Goal: Task Accomplishment & Management: Use online tool/utility

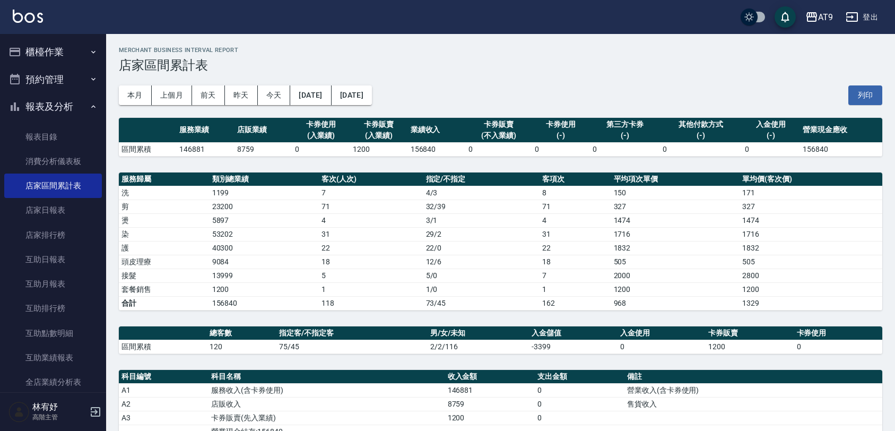
scroll to position [199, 0]
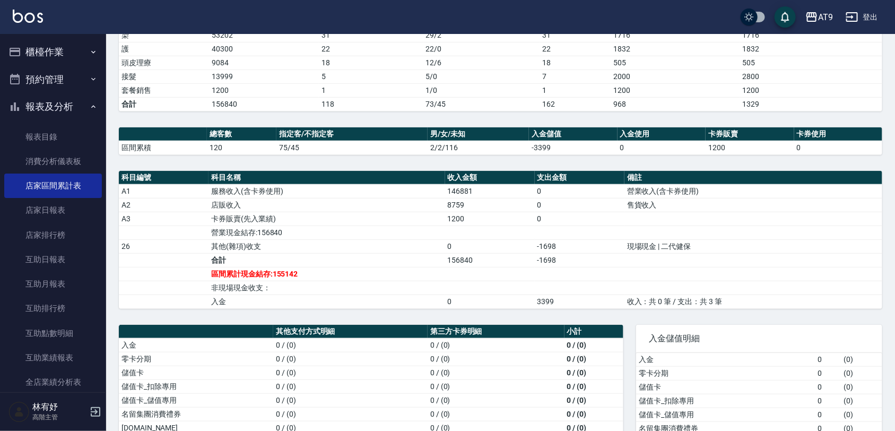
click at [54, 48] on button "櫃檯作業" at bounding box center [53, 52] width 98 height 28
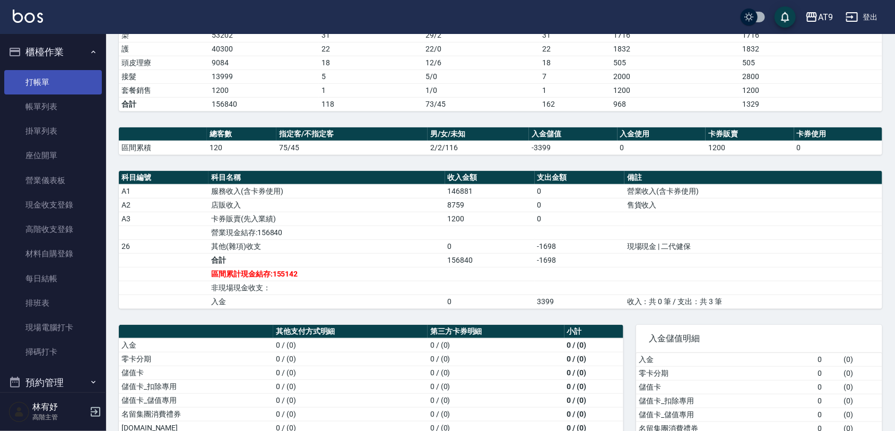
click at [54, 84] on link "打帳單" at bounding box center [53, 82] width 98 height 24
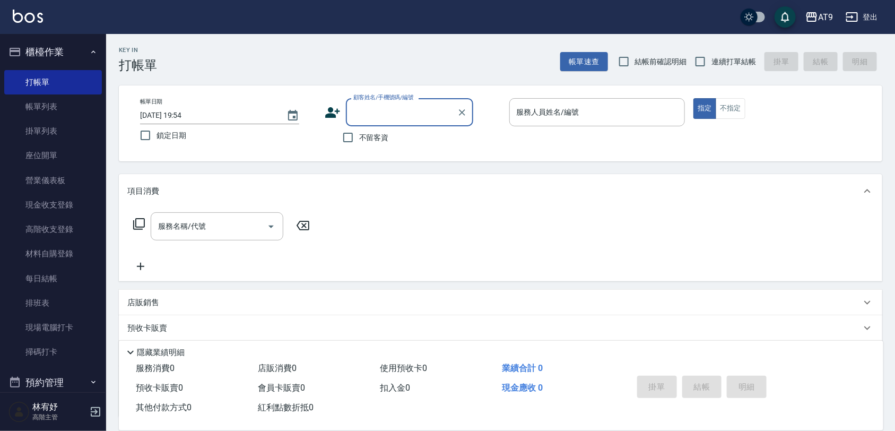
click at [388, 136] on span "不留客資" at bounding box center [374, 137] width 30 height 11
click at [359, 136] on input "不留客資" at bounding box center [348, 137] width 22 height 22
checkbox input "true"
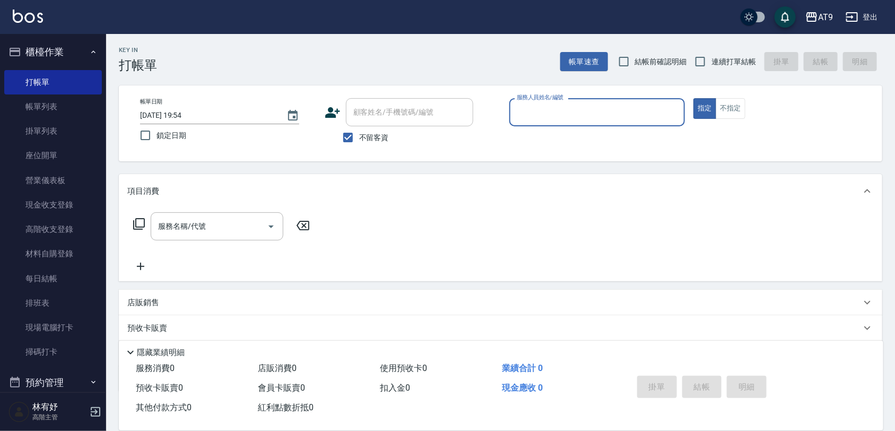
click at [737, 62] on span "連續打單結帳" at bounding box center [733, 61] width 45 height 11
click at [711, 62] on input "連續打單結帳" at bounding box center [700, 61] width 22 height 22
checkbox input "true"
click at [608, 115] on input "服務人員姓名/編號" at bounding box center [597, 112] width 167 height 19
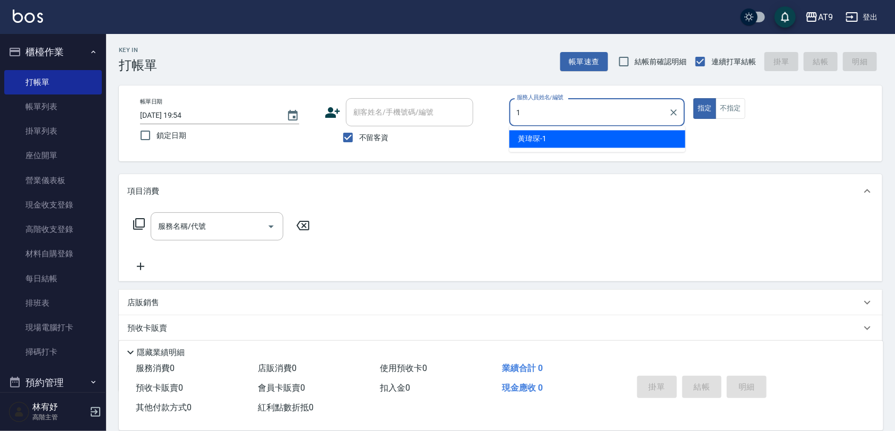
type input "1"
type button "true"
type input "[PERSON_NAME]-1"
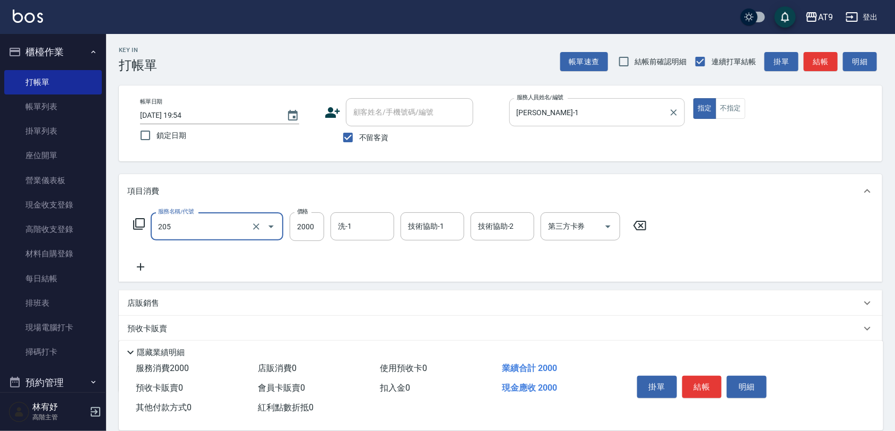
type input "燙髮(205)"
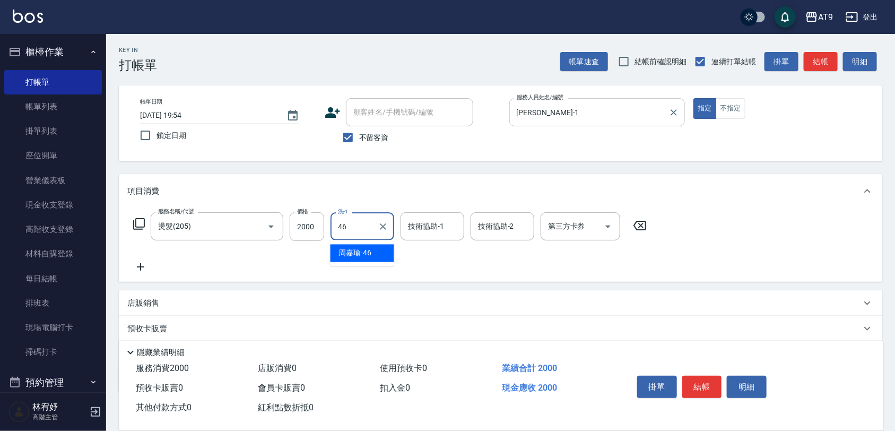
type input "[PERSON_NAME]-46"
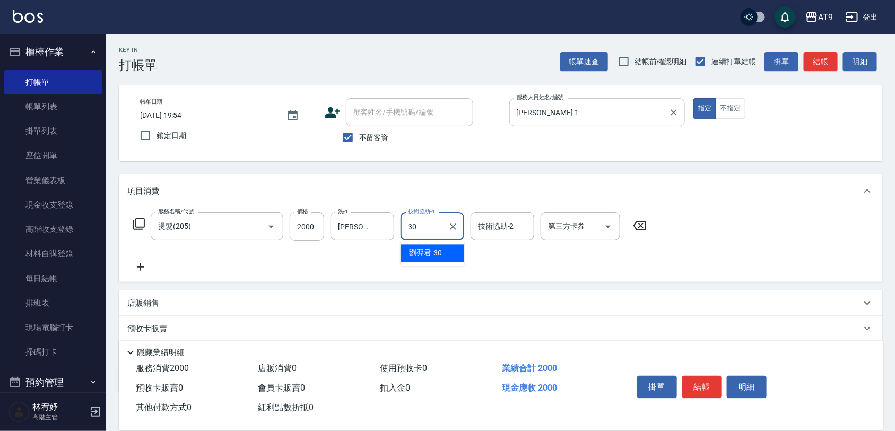
type input "[PERSON_NAME]-30"
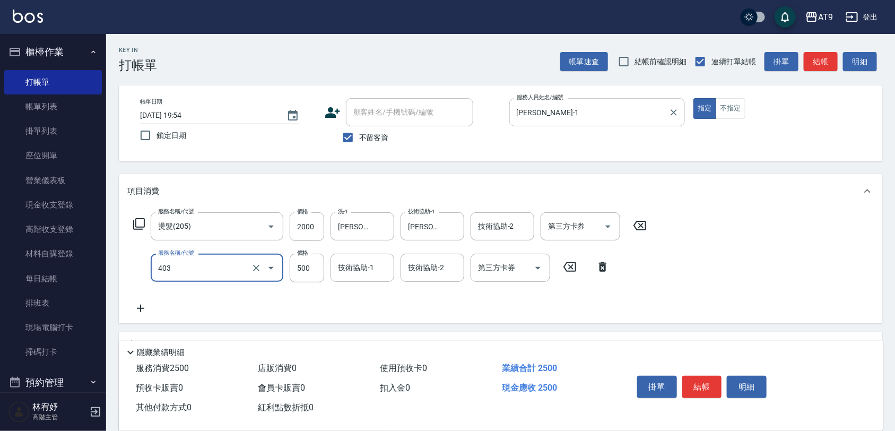
type input "天天護髮(403)"
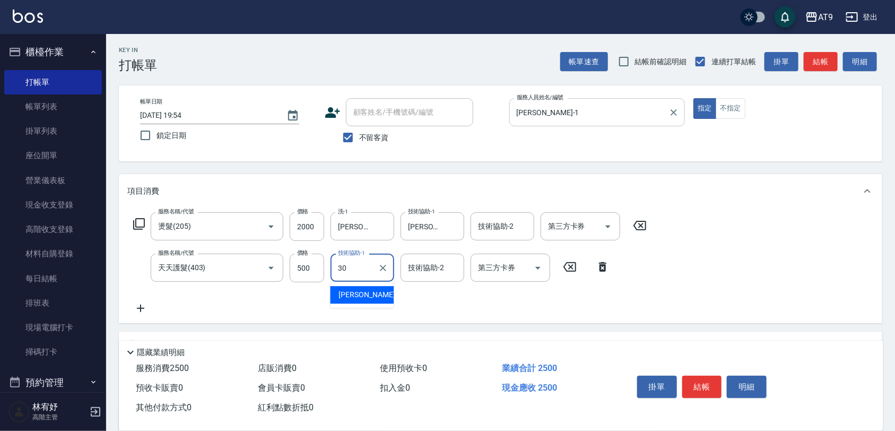
type input "[PERSON_NAME]-30"
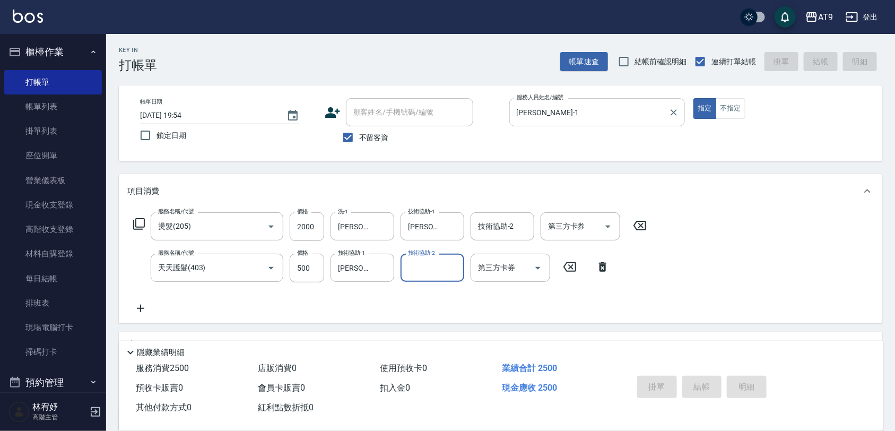
type input "[DATE] 19:55"
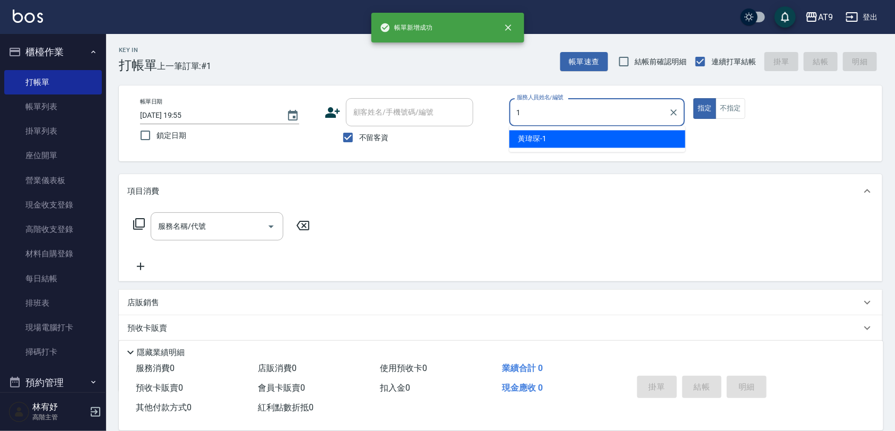
type input "[PERSON_NAME]-1"
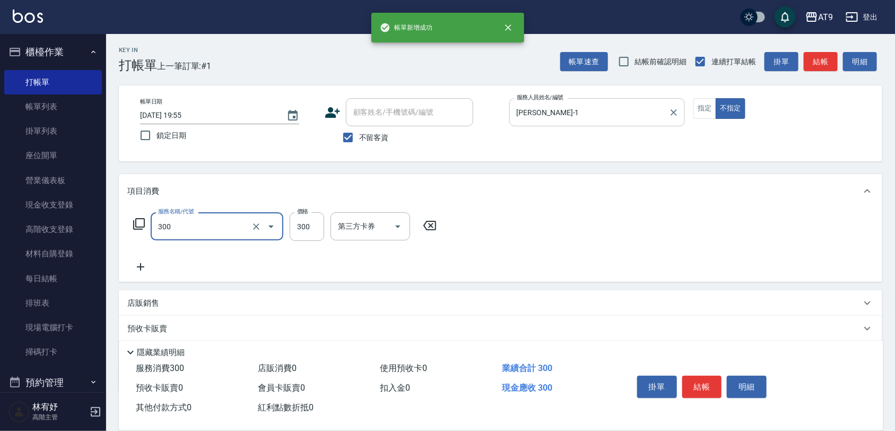
type input "SC300(300)"
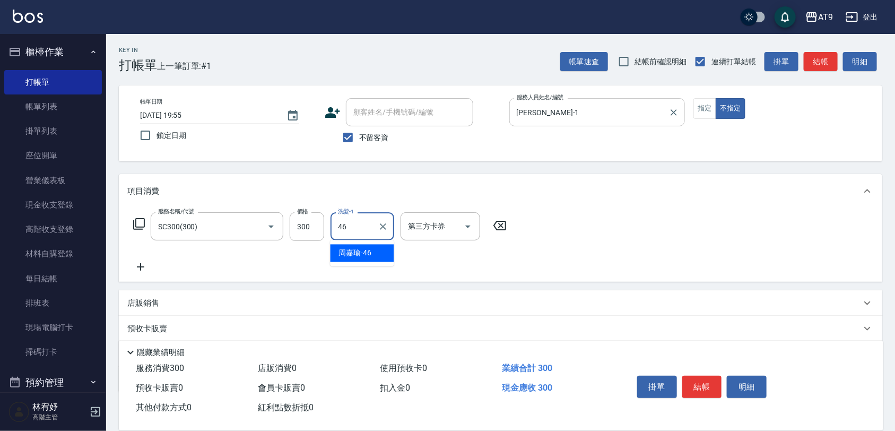
type input "[PERSON_NAME]-46"
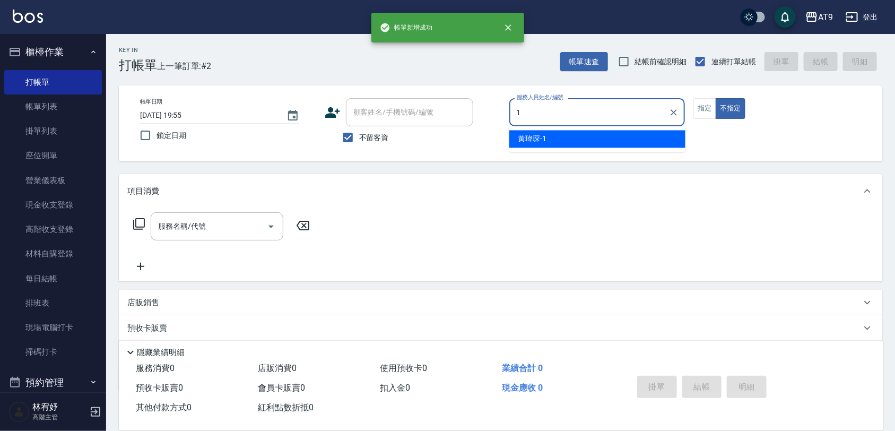
type input "1"
type button "false"
type input "[PERSON_NAME]-1"
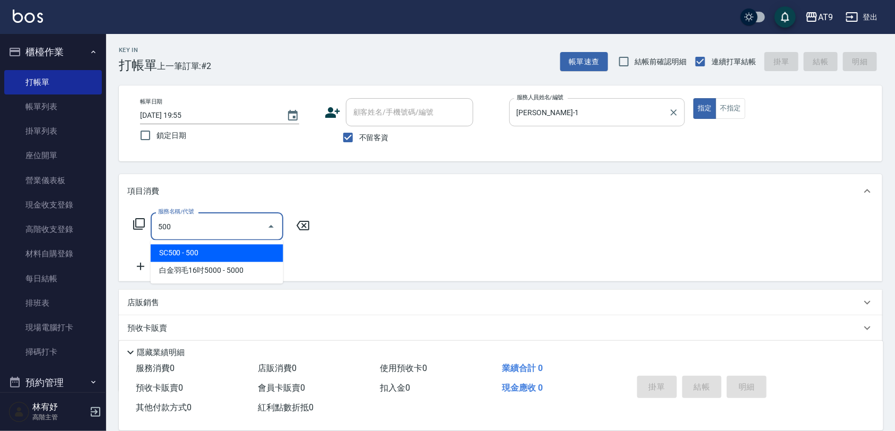
type input "SC500(500)"
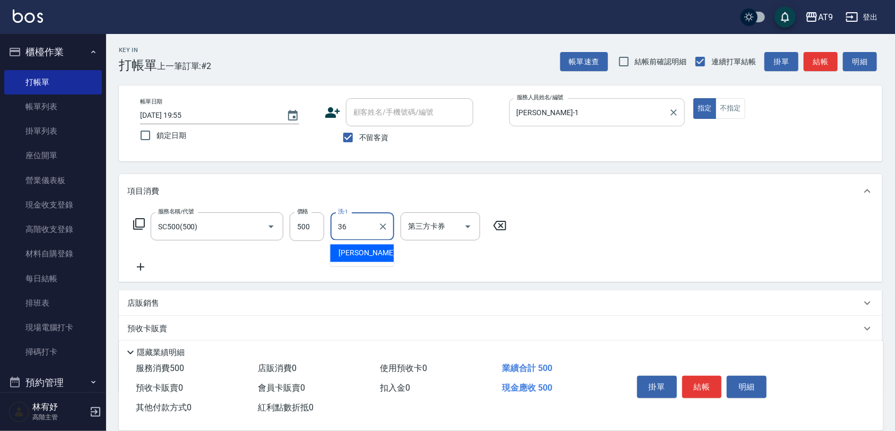
type input "[PERSON_NAME]-36"
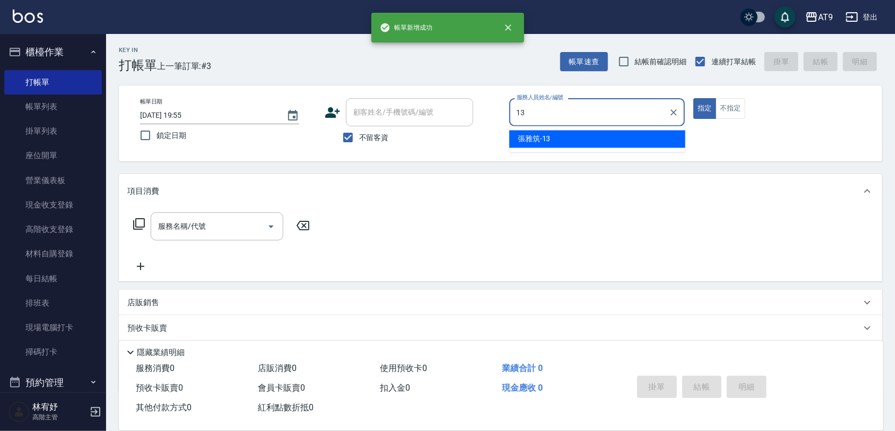
type input "[PERSON_NAME]-13"
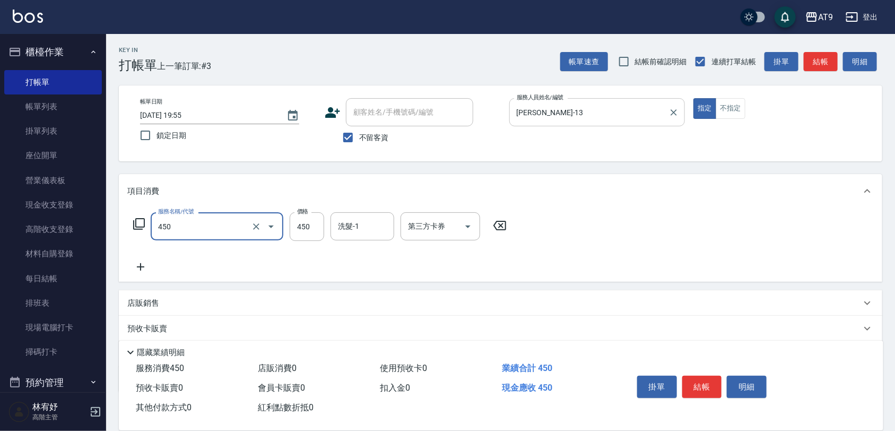
type input "SC450(450)"
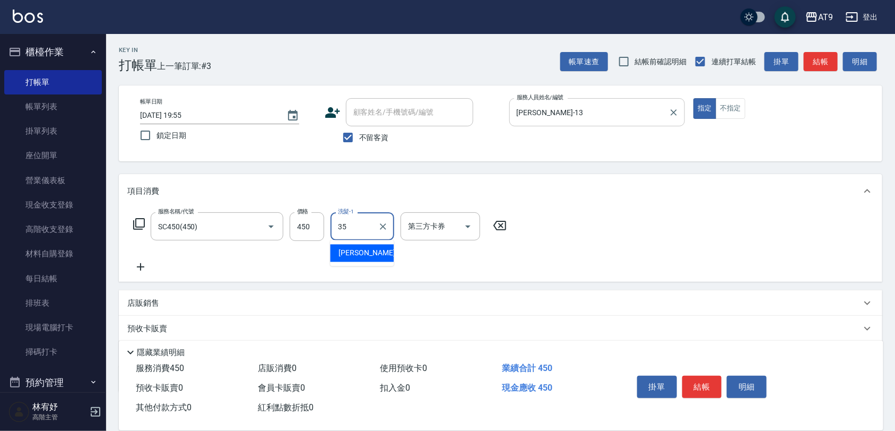
type input "[PERSON_NAME]-35"
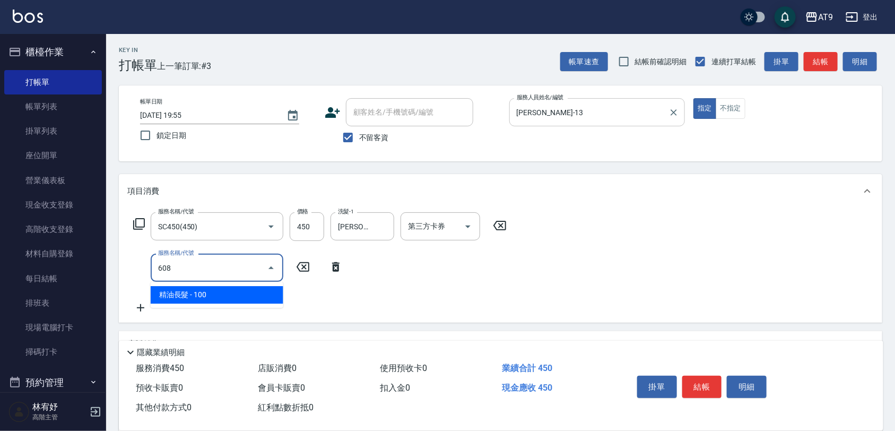
type input "精油長髮(608)"
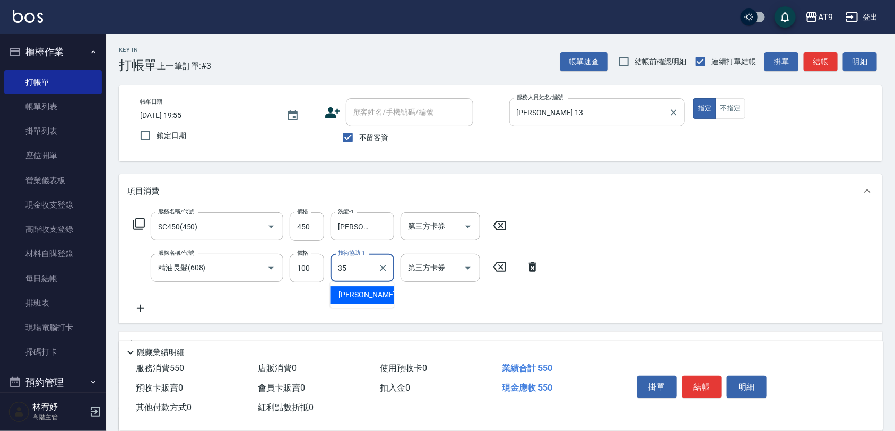
type input "[PERSON_NAME]-35"
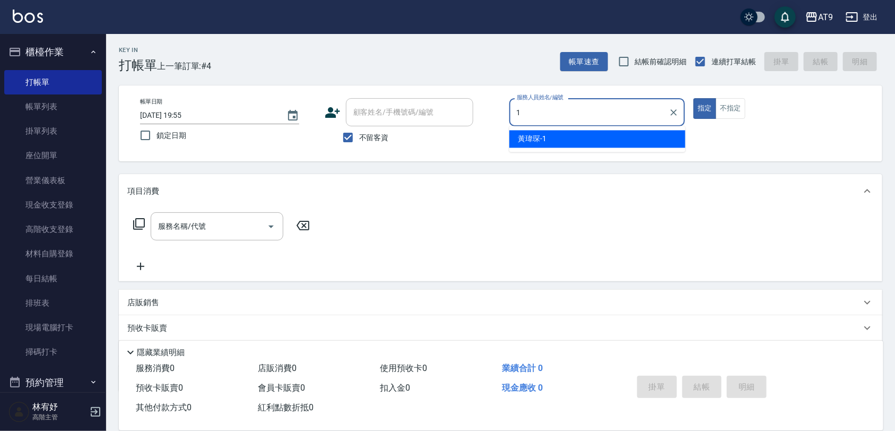
type input "[PERSON_NAME]-1"
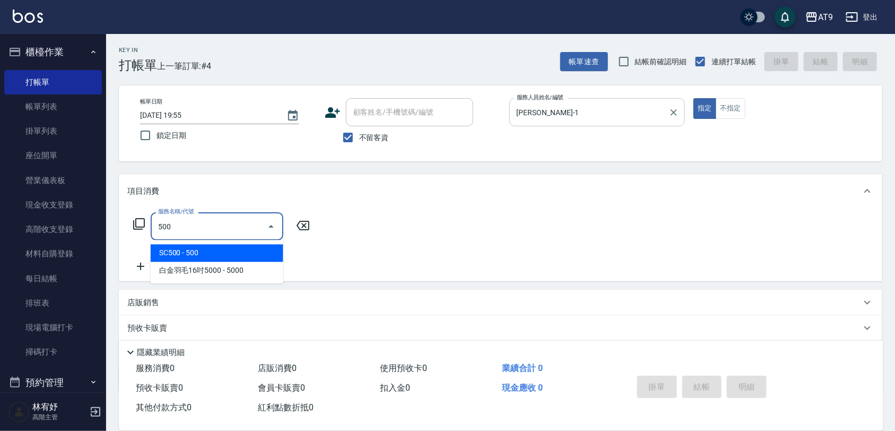
type input "SC500(500)"
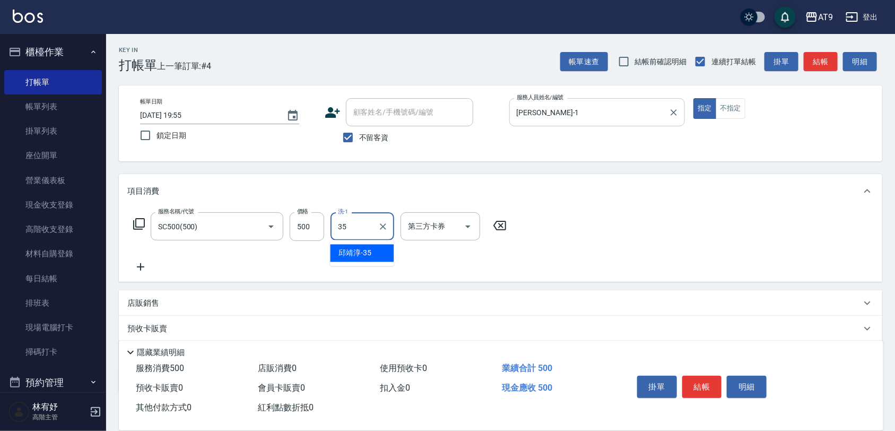
type input "[PERSON_NAME]-35"
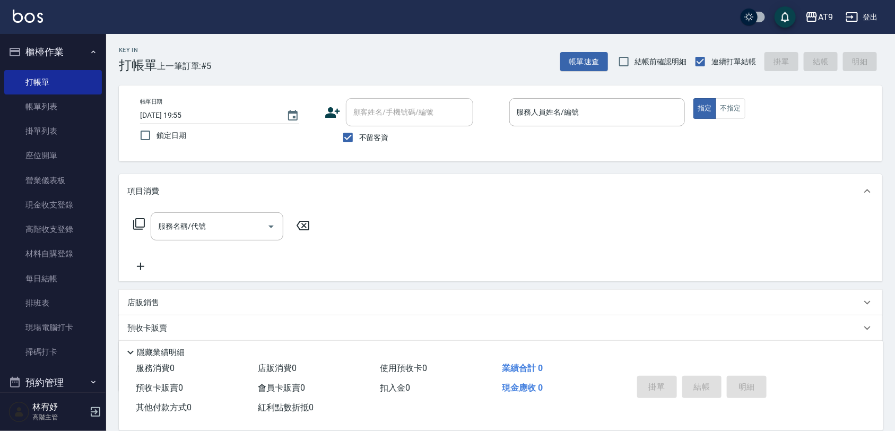
click at [379, 138] on span "不留客資" at bounding box center [374, 137] width 30 height 11
click at [359, 138] on input "不留客資" at bounding box center [348, 137] width 22 height 22
checkbox input "false"
click at [375, 119] on input "顧客姓名/手機號碼/編號" at bounding box center [402, 112] width 102 height 19
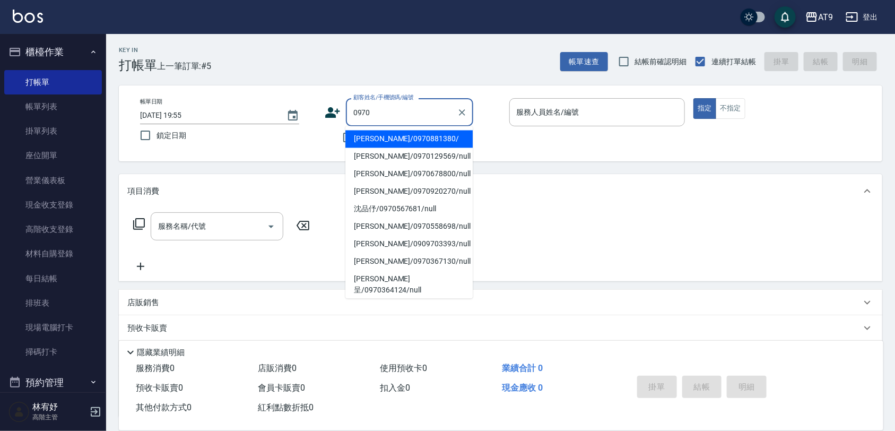
type input "[PERSON_NAME]/0970881380/"
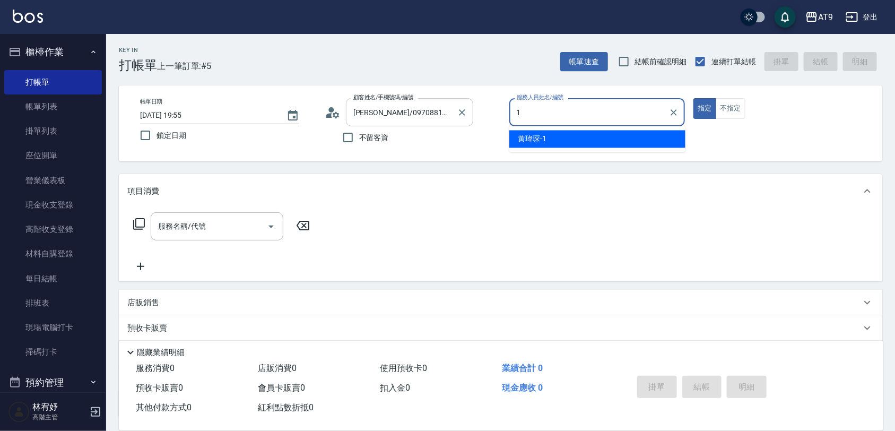
type input "[PERSON_NAME]-1"
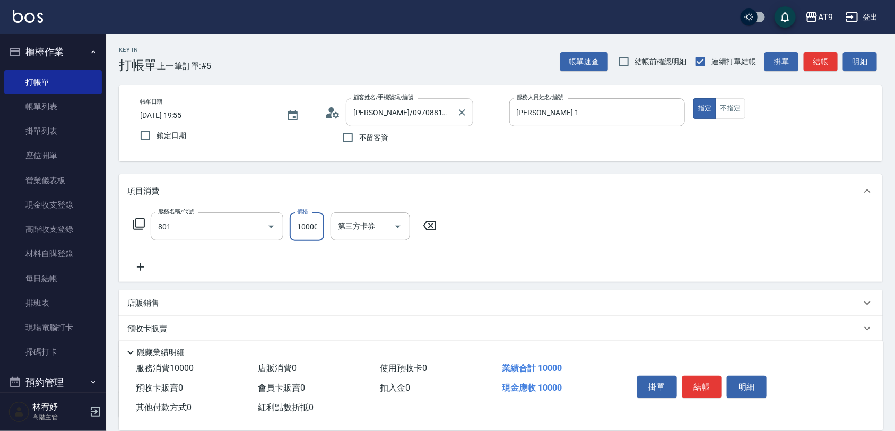
type input "頂級豪華OVC1(801)"
type input "3000"
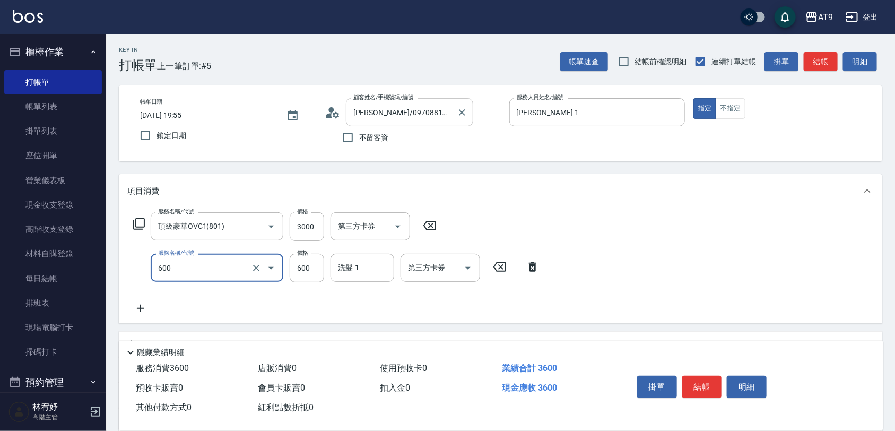
type input "SC600(600)"
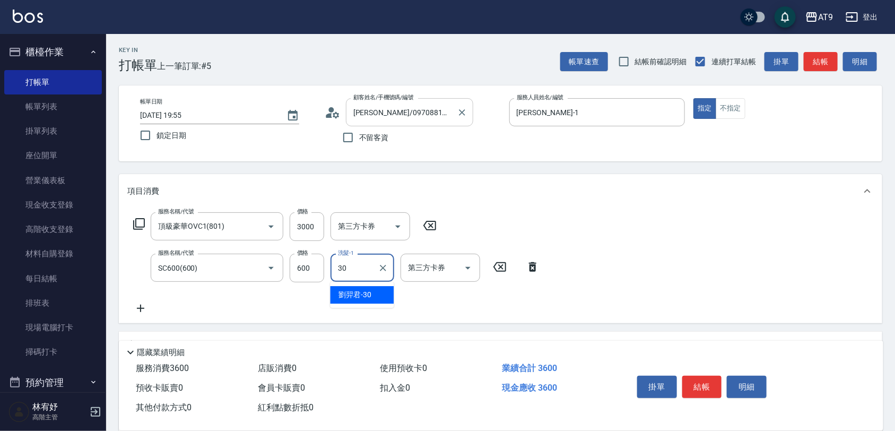
type input "[PERSON_NAME]-30"
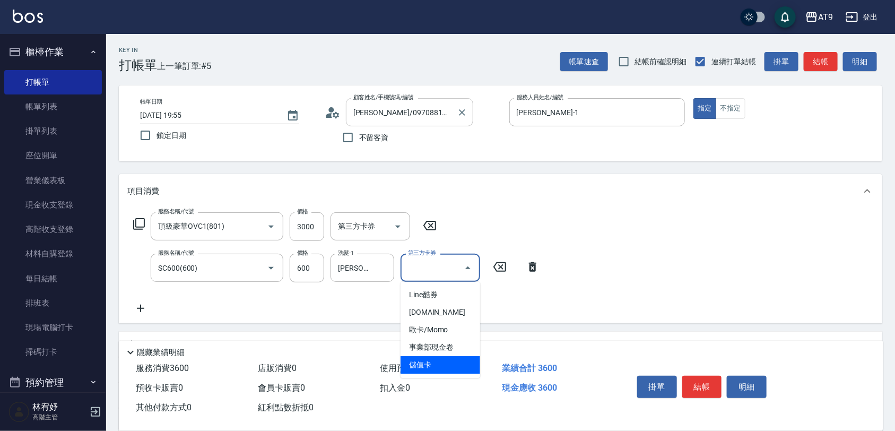
type input "儲值卡"
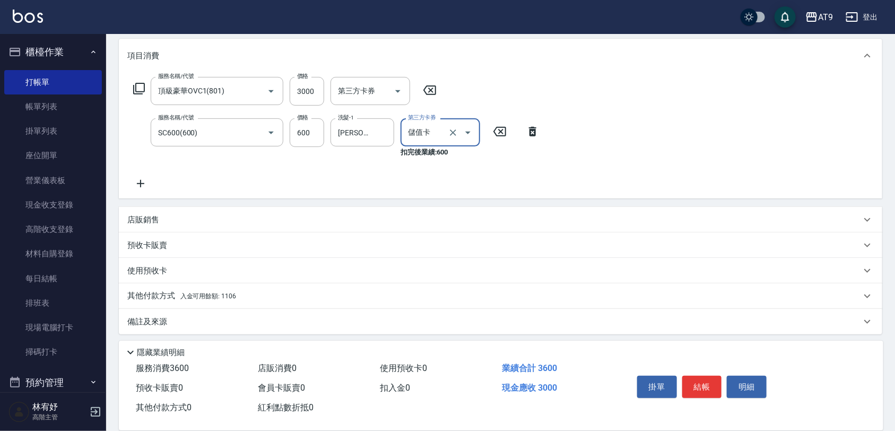
scroll to position [139, 0]
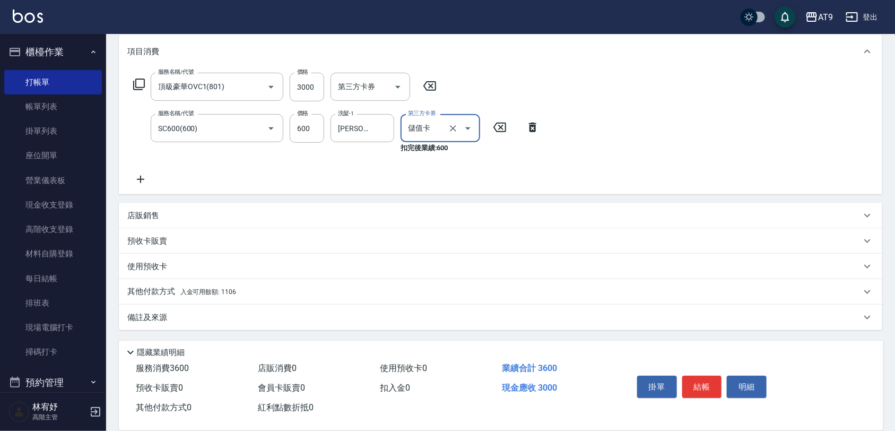
click at [256, 281] on div "其他付款方式 入金可用餘額: 1106" at bounding box center [500, 291] width 763 height 25
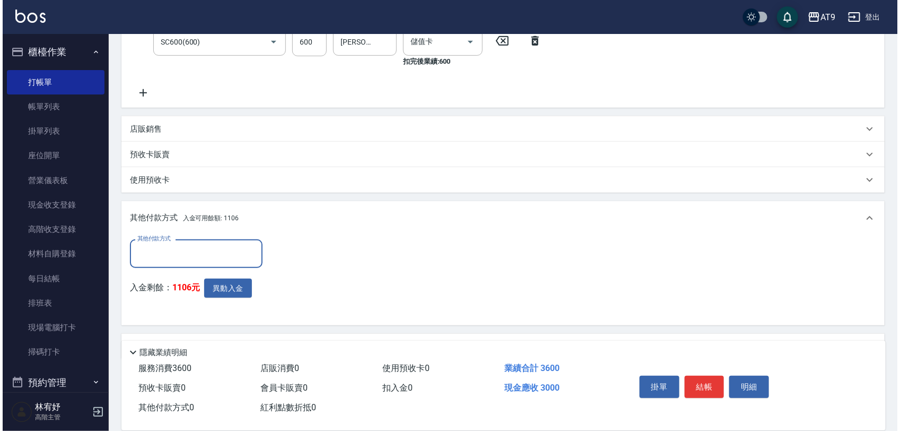
scroll to position [255, 0]
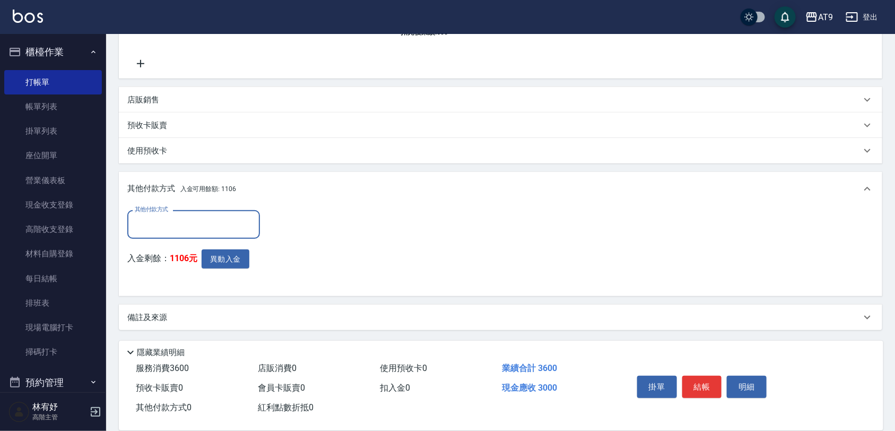
click at [220, 269] on div "入金剩餘： 1106元 異動入金" at bounding box center [196, 268] width 139 height 39
click at [223, 257] on button "異動入金" at bounding box center [226, 259] width 48 height 20
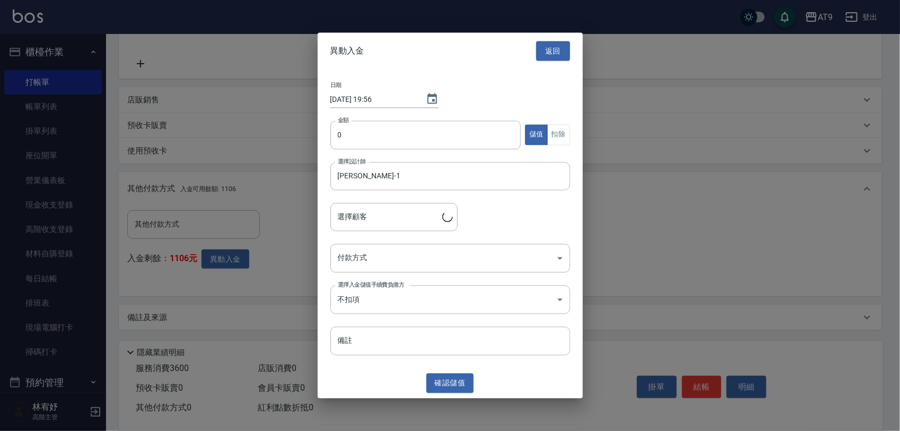
type input "[PERSON_NAME]/0970881380/"
click at [398, 129] on input "0" at bounding box center [425, 134] width 191 height 29
type input "3000"
click at [553, 135] on button "扣除" at bounding box center [558, 135] width 23 height 21
click at [428, 276] on div "日期 [DATE] 19:56 金額 3000 金額 儲值 扣除 選擇設計師 [PERSON_NAME]-1 選擇設計師 選擇顧客 [PERSON_NAME]…" at bounding box center [450, 218] width 265 height 299
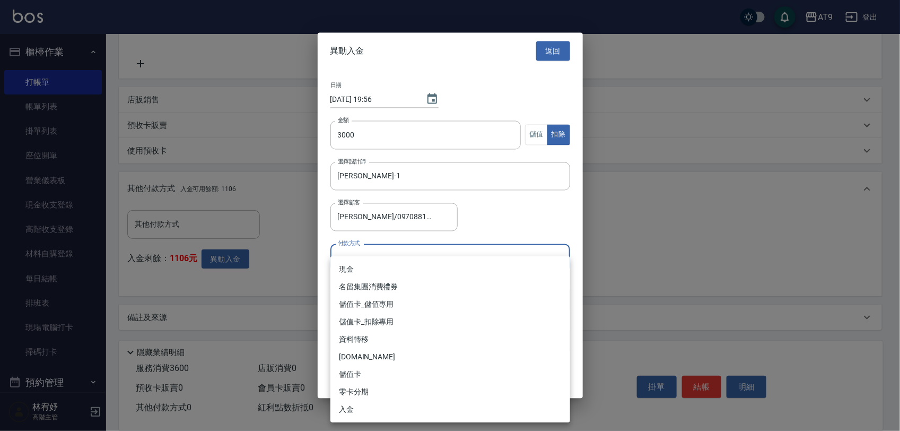
click at [422, 253] on body "AT9 登出 櫃檯作業 打帳單 帳單列表 掛單列表 座位開單 營業儀表板 現金收支登錄 高階收支登錄 材料自購登錄 每日結帳 排班表 現場電腦打卡 掃碼打卡 …" at bounding box center [450, 88] width 900 height 686
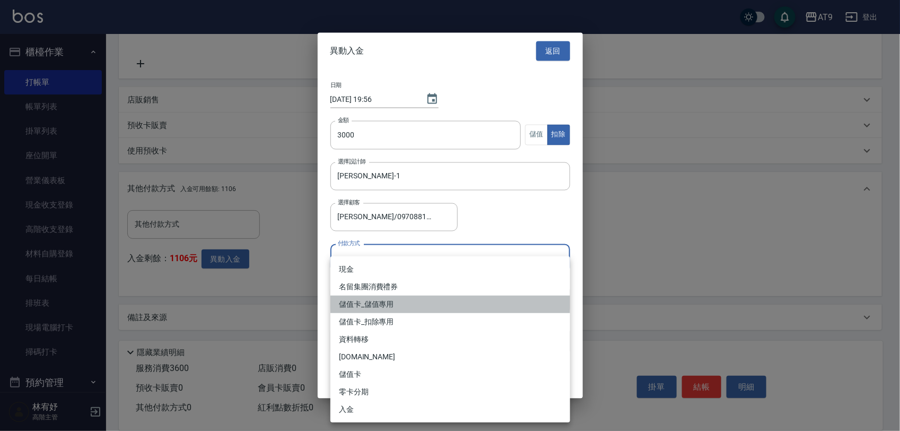
click at [407, 297] on li "儲值卡_儲值專用" at bounding box center [450, 303] width 240 height 17
type input "儲值卡_儲值專用"
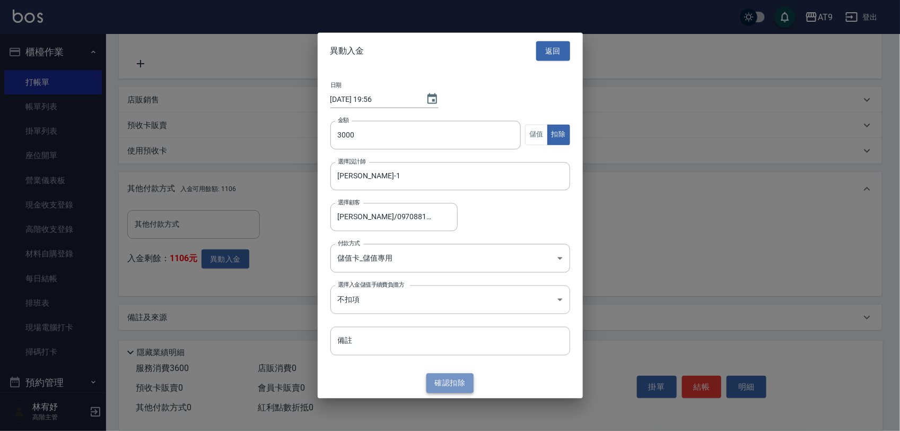
click at [457, 382] on button "確認 扣除" at bounding box center [450, 383] width 48 height 20
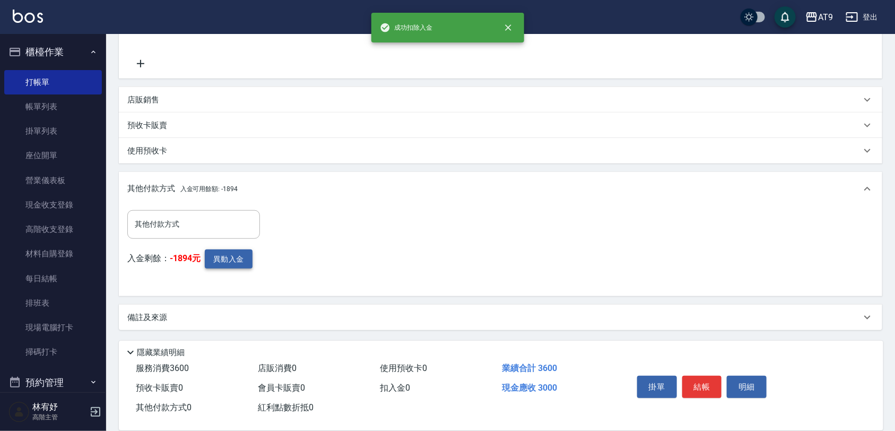
click at [233, 259] on button "異動入金" at bounding box center [229, 259] width 48 height 20
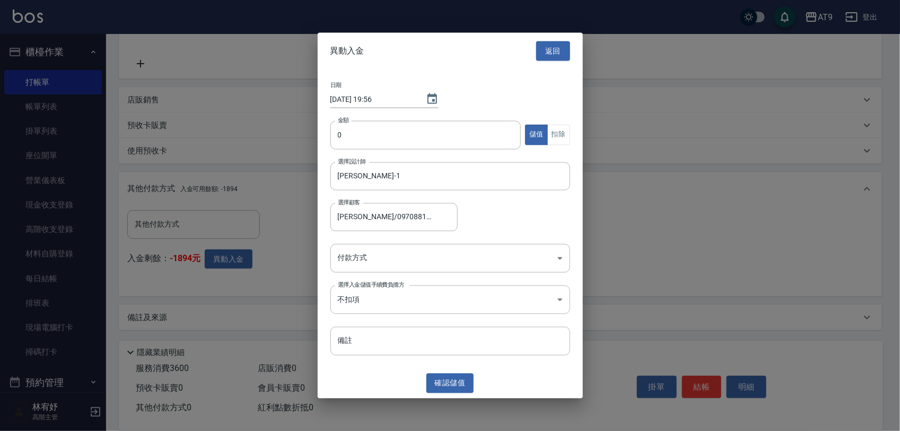
click at [561, 62] on div "異動入金 返回" at bounding box center [450, 51] width 265 height 37
click at [561, 56] on button "返回" at bounding box center [553, 51] width 34 height 20
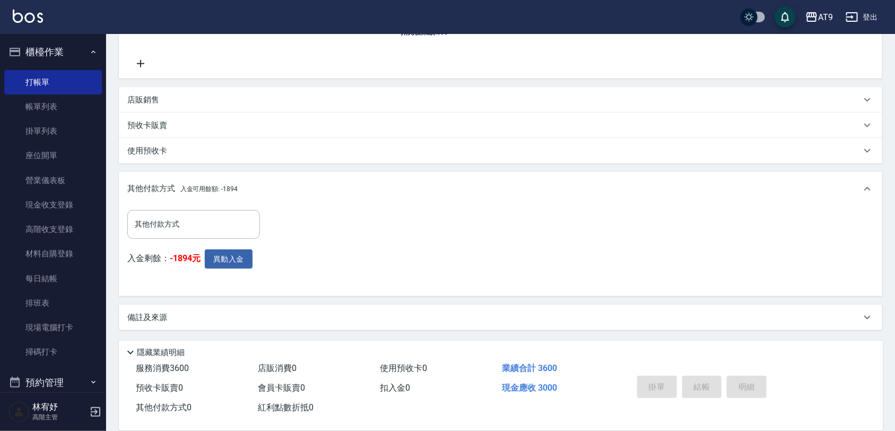
type input "[DATE] 19:56"
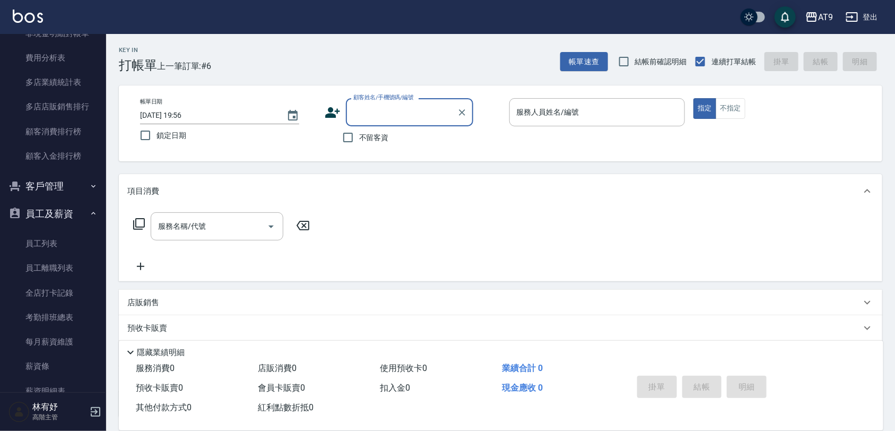
scroll to position [1291, 0]
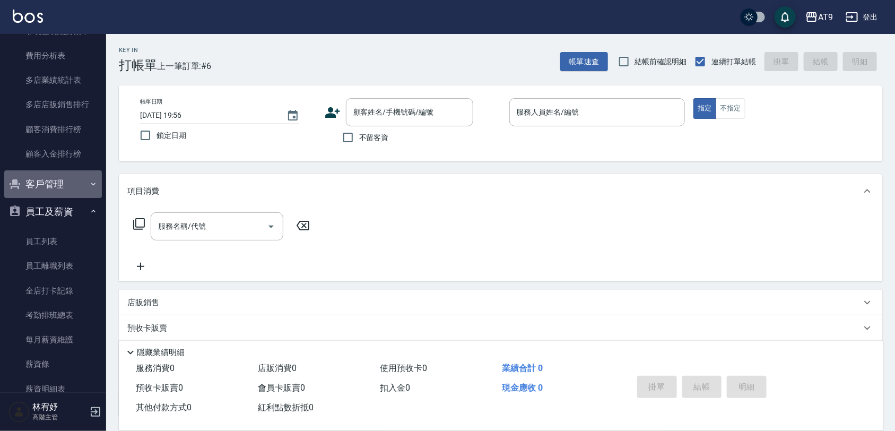
click at [62, 185] on button "客戶管理" at bounding box center [53, 184] width 98 height 28
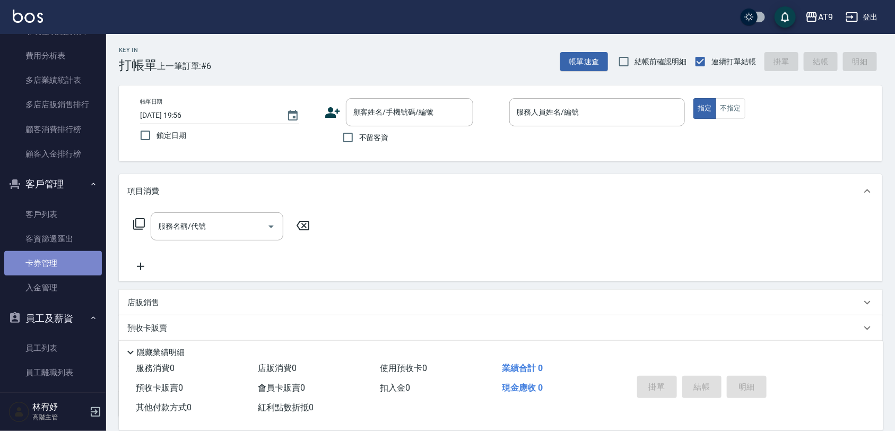
click at [56, 272] on link "卡券管理" at bounding box center [53, 263] width 98 height 24
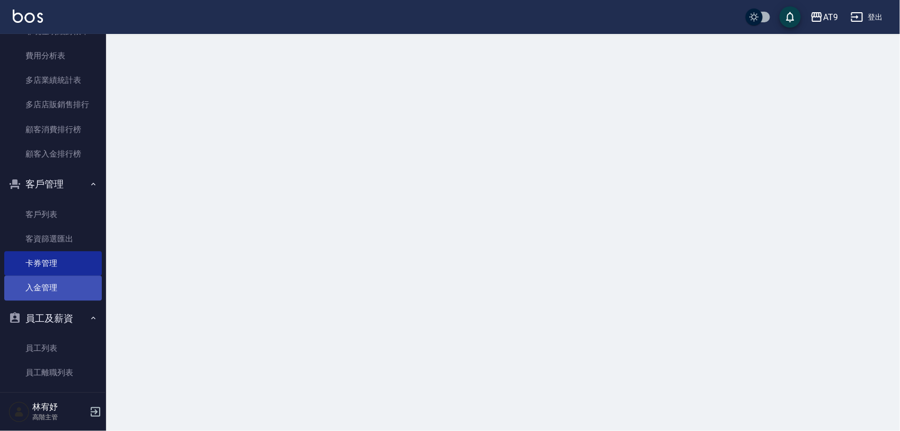
click at [56, 285] on link "入金管理" at bounding box center [53, 287] width 98 height 24
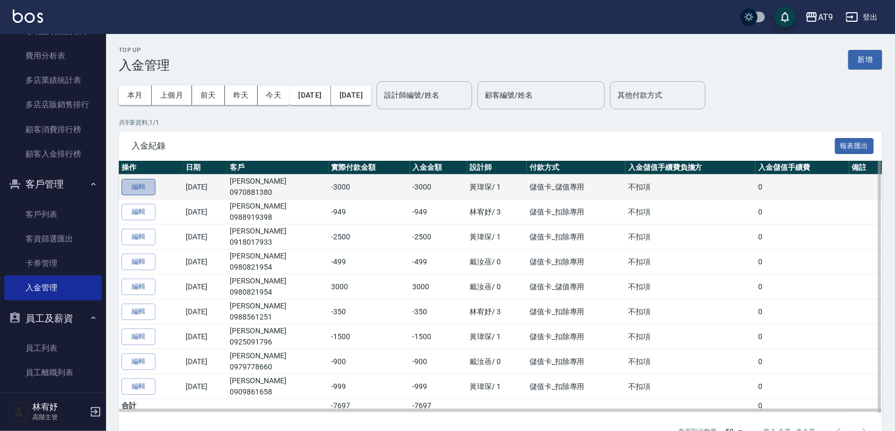
click at [133, 183] on button "編輯" at bounding box center [138, 187] width 34 height 16
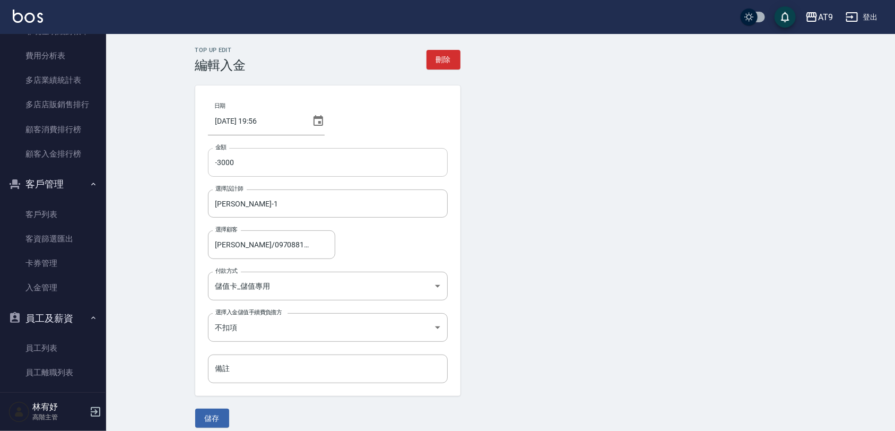
click at [216, 162] on input "-3000" at bounding box center [328, 162] width 240 height 29
type input "3000"
click at [218, 418] on button "儲存" at bounding box center [212, 418] width 34 height 20
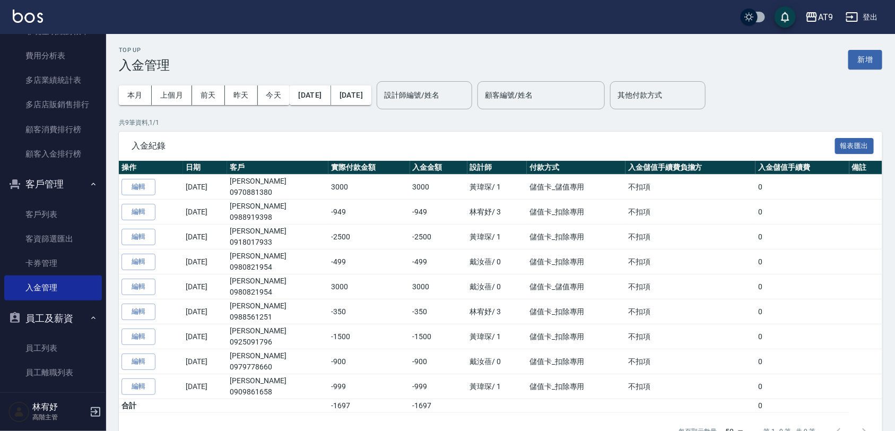
click at [859, 62] on button "新增" at bounding box center [865, 60] width 34 height 20
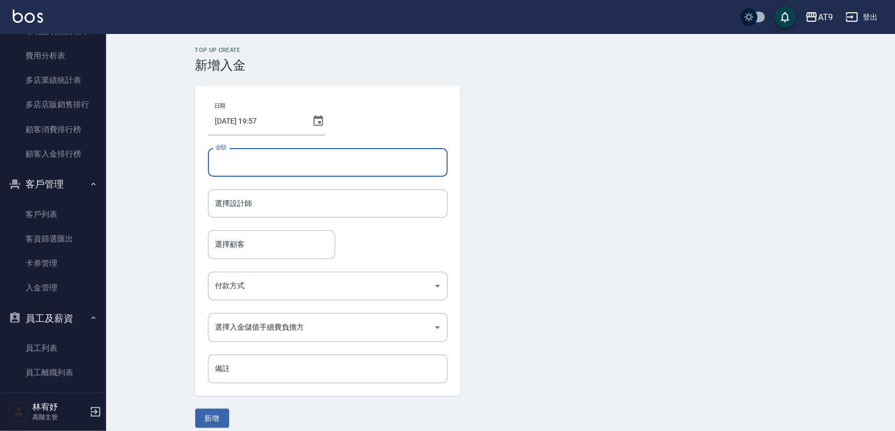
click at [346, 156] on input "金額" at bounding box center [328, 162] width 240 height 29
type input "600"
click at [195, 408] on button "新增" at bounding box center [212, 418] width 34 height 20
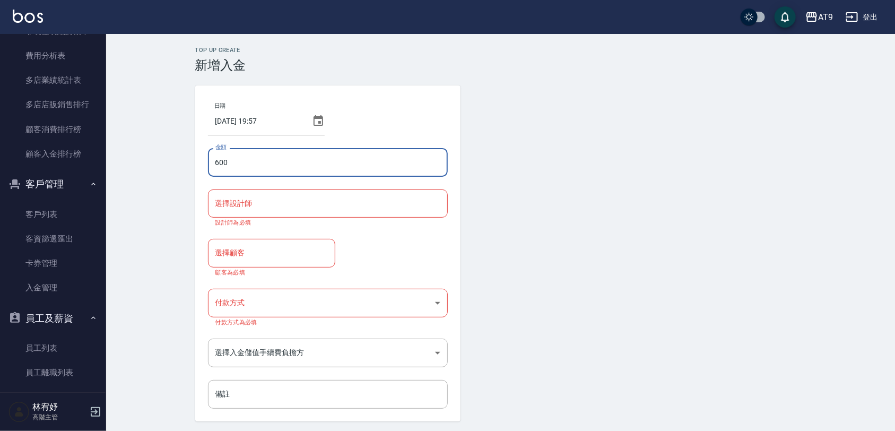
click at [326, 203] on input "選擇設計師" at bounding box center [328, 203] width 230 height 19
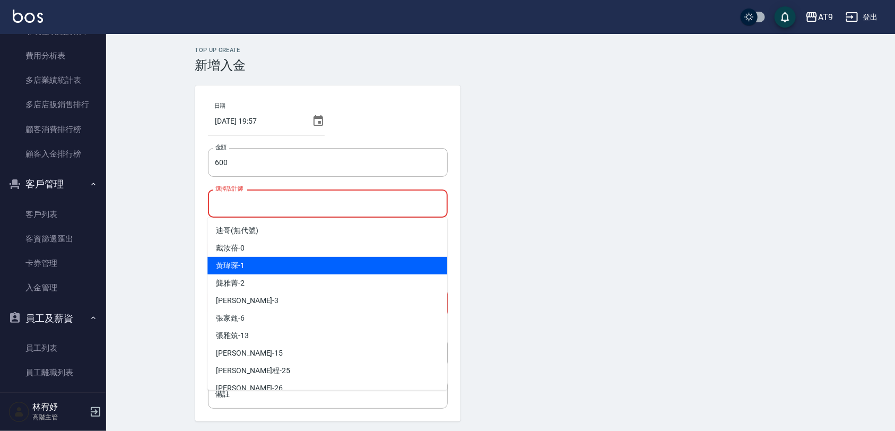
click at [279, 264] on div "[PERSON_NAME]-1" at bounding box center [327, 265] width 240 height 17
type input "[PERSON_NAME]-1"
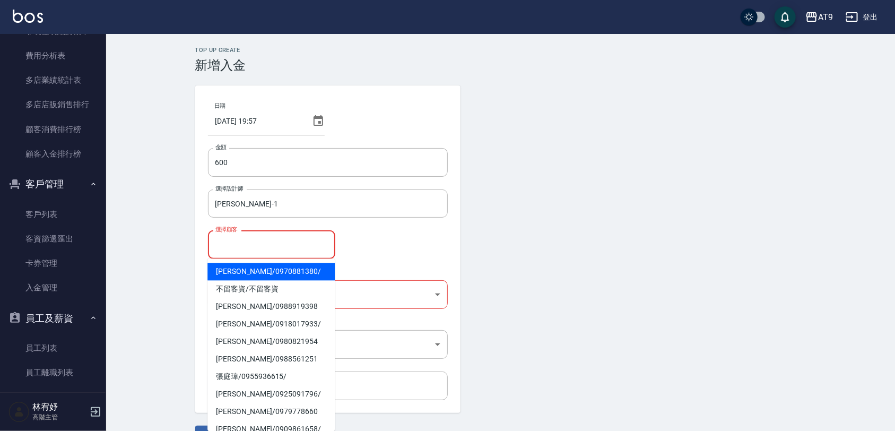
click at [272, 249] on input "選擇顧客" at bounding box center [272, 244] width 118 height 19
click at [274, 268] on span "[PERSON_NAME] / 0970881380 /" at bounding box center [270, 271] width 127 height 17
type input "[PERSON_NAME]/0970881380/"
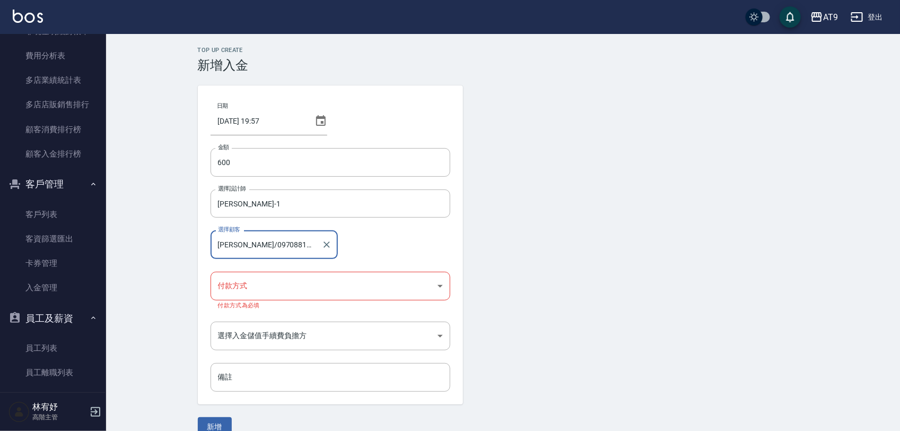
click at [277, 290] on body "AT9 登出 櫃檯作業 打帳單 帳單列表 掛單列表 座位開單 營業儀表板 現金收支登錄 高階收支登錄 材料自購登錄 每日結帳 排班表 現場電腦打卡 掃碼打卡 …" at bounding box center [450, 224] width 900 height 449
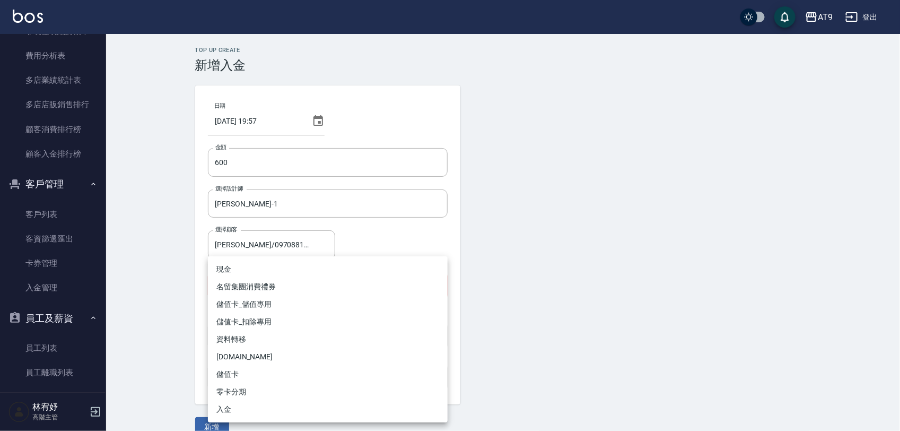
click at [278, 326] on li "儲值卡_扣除專用" at bounding box center [328, 321] width 240 height 17
type input "儲值卡_扣除專用"
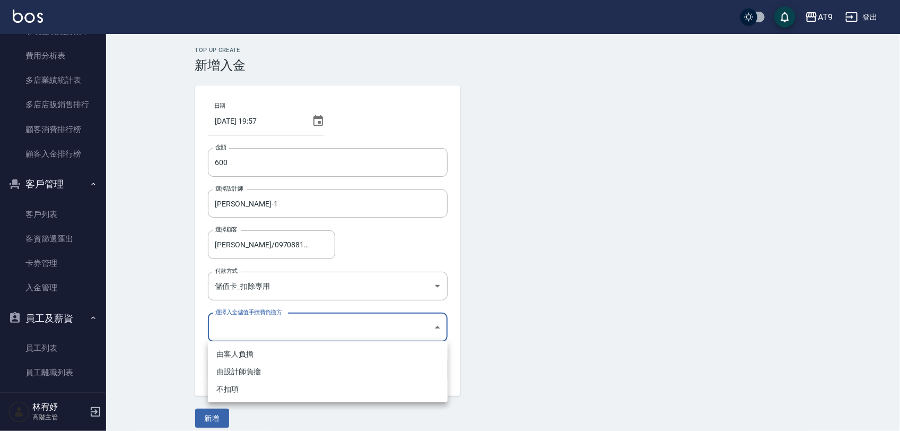
click at [255, 333] on body "AT9 登出 櫃檯作業 打帳單 帳單列表 掛單列表 座位開單 營業儀表板 現金收支登錄 高階收支登錄 材料自購登錄 每日結帳 排班表 現場電腦打卡 掃碼打卡 …" at bounding box center [450, 220] width 900 height 440
click at [231, 388] on li "不扣項" at bounding box center [328, 388] width 240 height 17
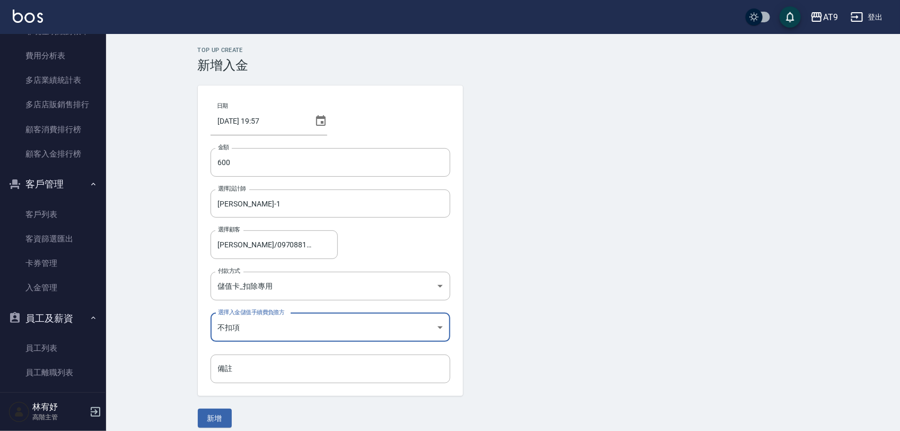
type input "WITHOUTHANDLINGFEE"
click at [212, 163] on input "600" at bounding box center [328, 162] width 240 height 29
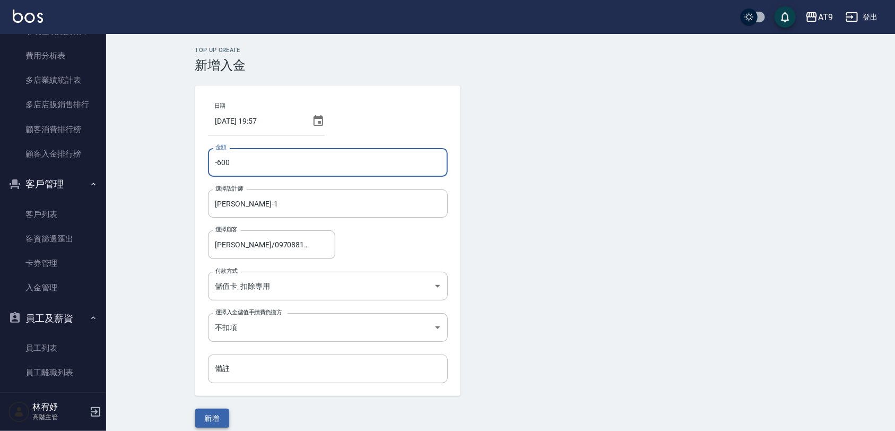
type input "-600"
click at [215, 411] on button "新增" at bounding box center [212, 418] width 34 height 20
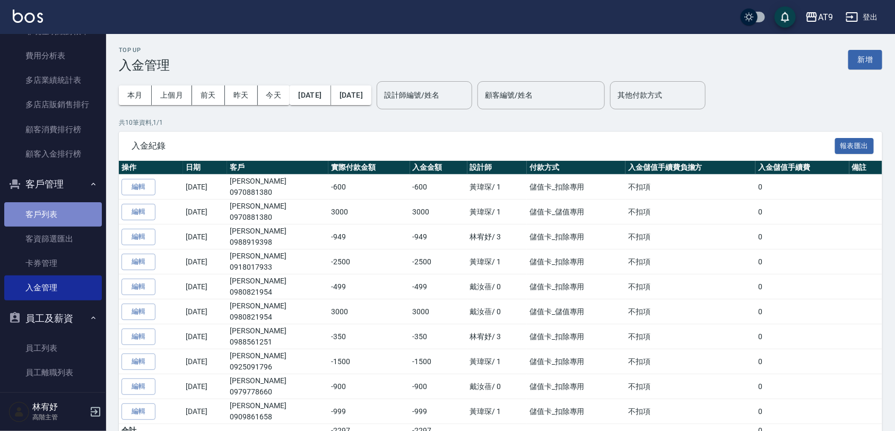
click at [72, 215] on link "客戶列表" at bounding box center [53, 214] width 98 height 24
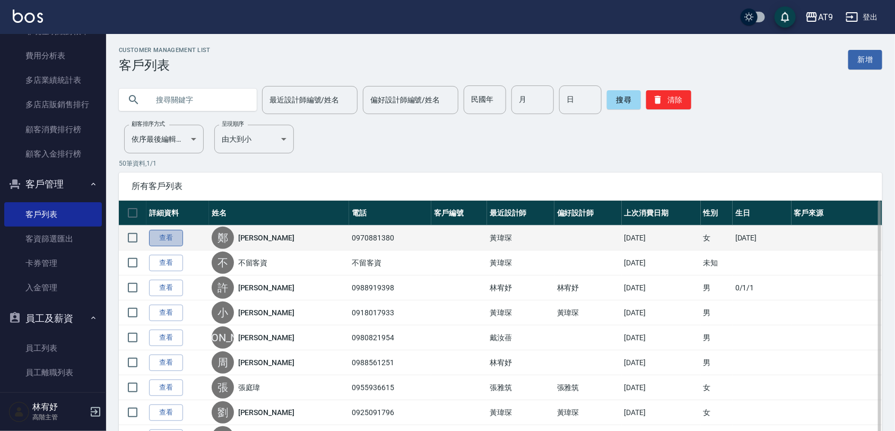
click at [154, 239] on link "查看" at bounding box center [166, 238] width 34 height 16
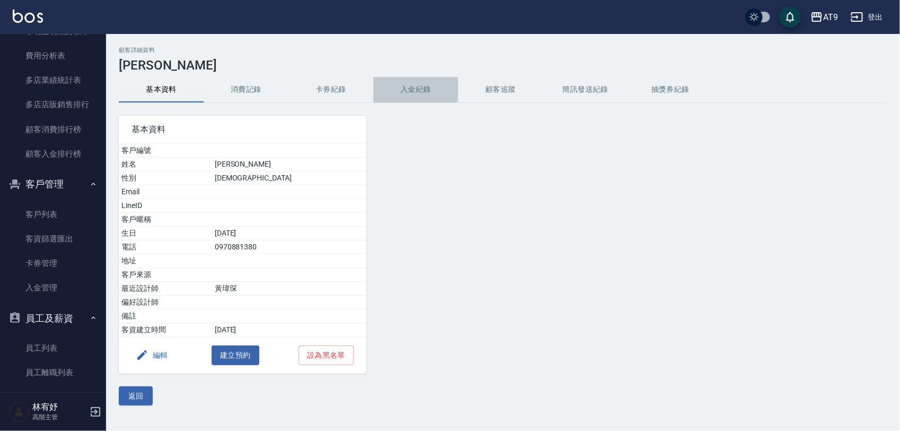
click at [392, 91] on button "入金紀錄" at bounding box center [415, 89] width 85 height 25
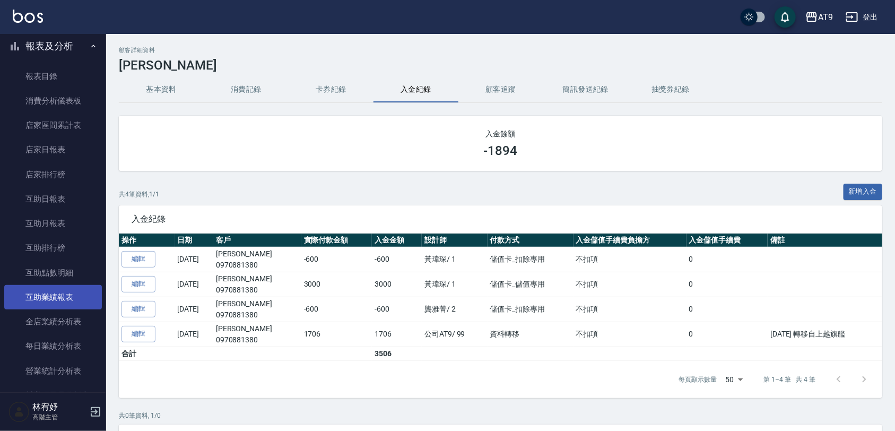
scroll to position [496, 0]
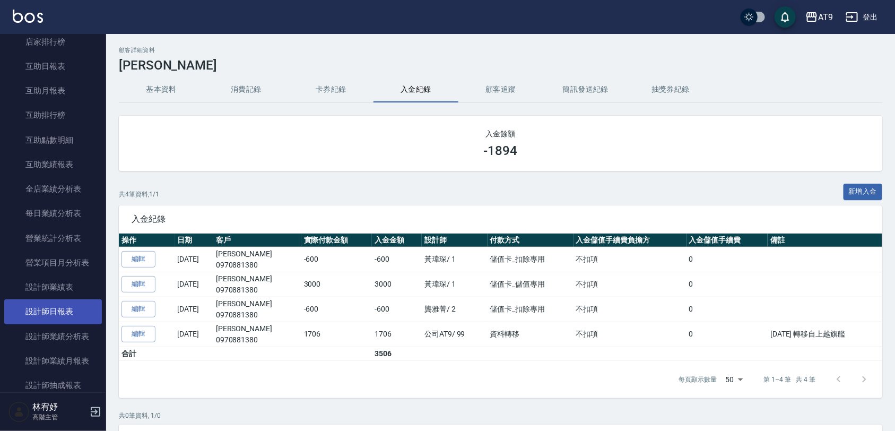
click at [70, 305] on link "設計師日報表" at bounding box center [53, 311] width 98 height 24
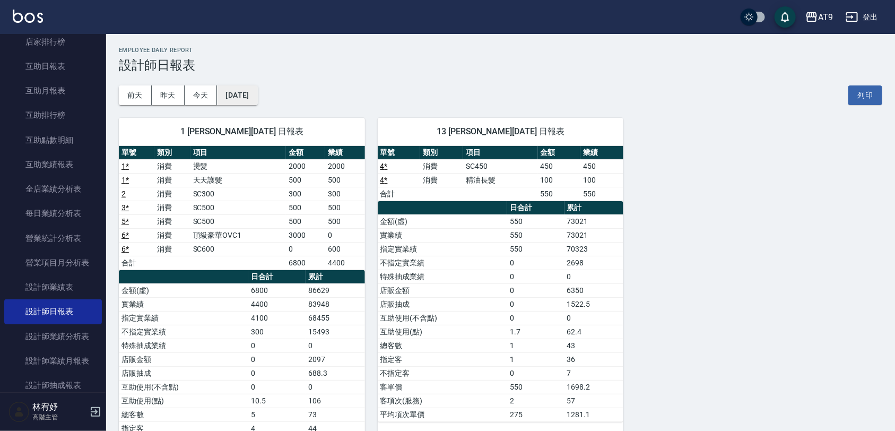
click at [257, 95] on button "[DATE]" at bounding box center [237, 95] width 40 height 20
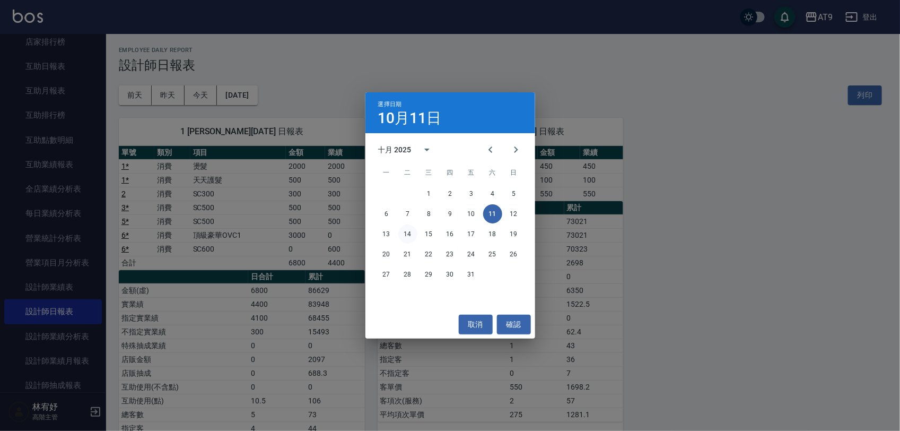
click at [407, 234] on button "14" at bounding box center [407, 233] width 19 height 19
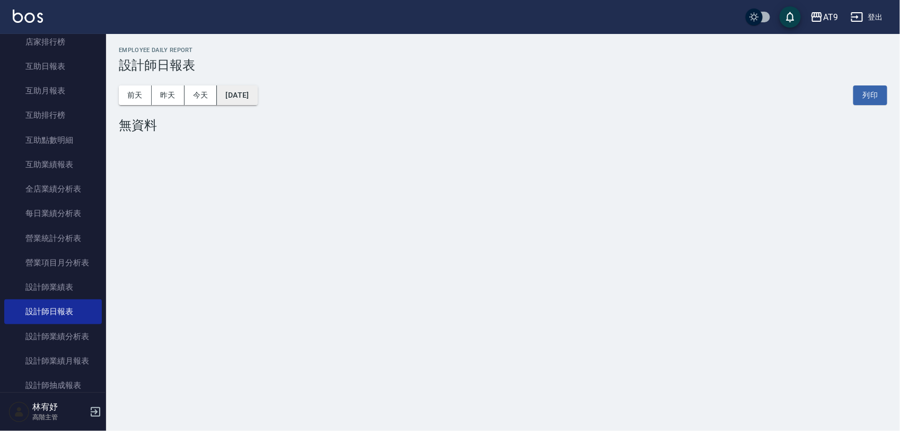
click at [238, 98] on button "[DATE]" at bounding box center [237, 95] width 40 height 20
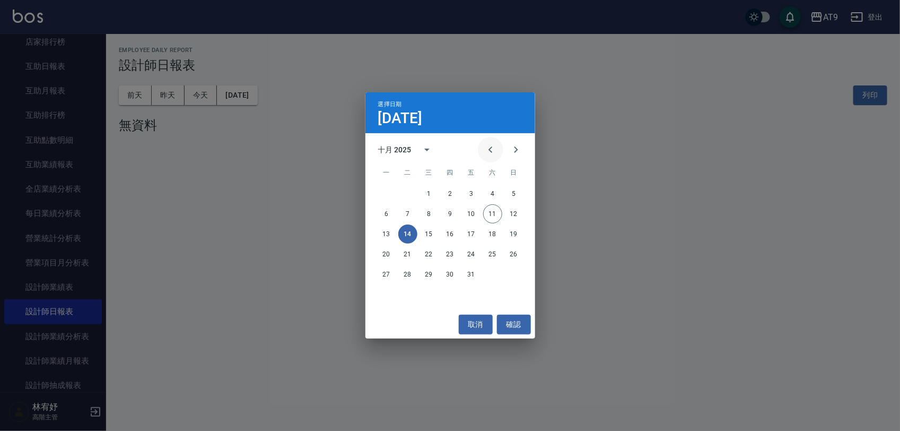
click at [494, 150] on icon "Previous month" at bounding box center [490, 149] width 13 height 13
click at [509, 216] on button "14" at bounding box center [513, 213] width 19 height 19
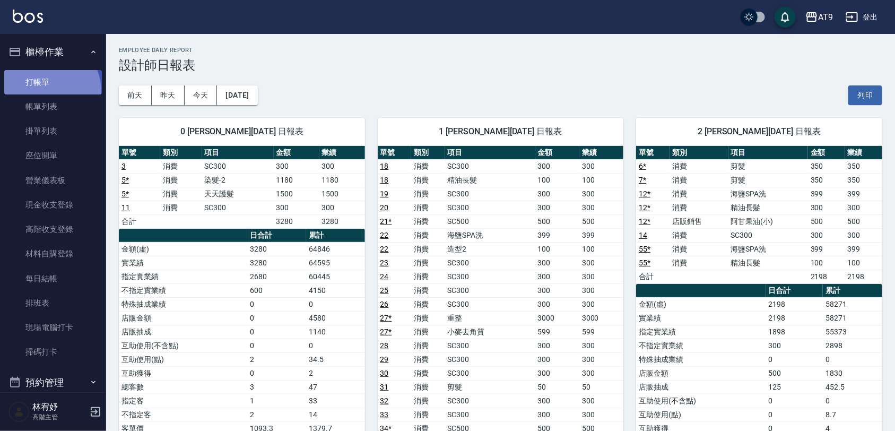
click at [46, 91] on link "打帳單" at bounding box center [53, 82] width 98 height 24
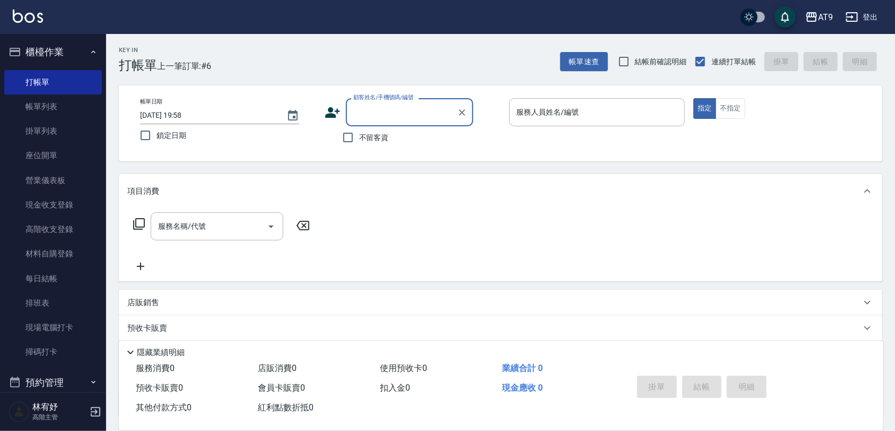
click at [377, 135] on span "不留客資" at bounding box center [374, 137] width 30 height 11
click at [359, 135] on input "不留客資" at bounding box center [348, 137] width 22 height 22
checkbox input "true"
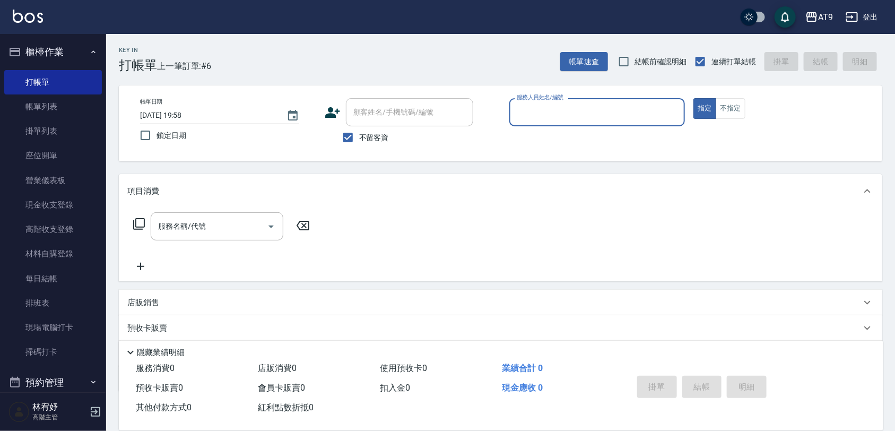
click at [547, 107] on input "服務人員姓名/編號" at bounding box center [597, 112] width 167 height 19
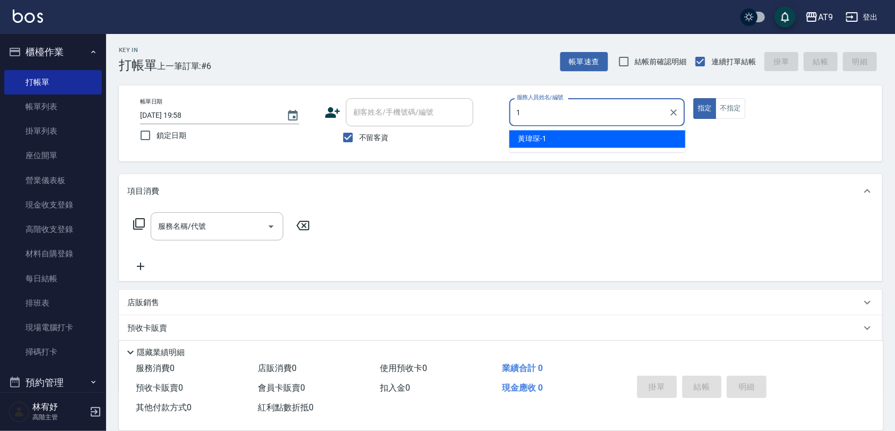
type input "1"
type button "true"
type input "[PERSON_NAME]-1"
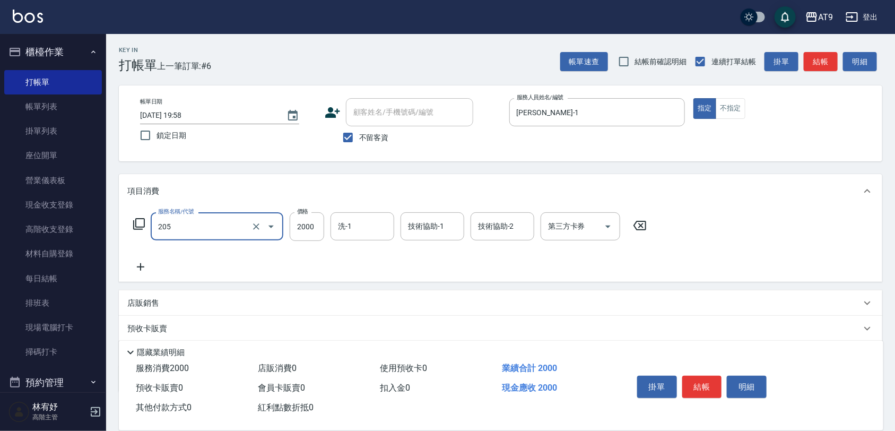
type input "燙髮(205)"
type input "1899"
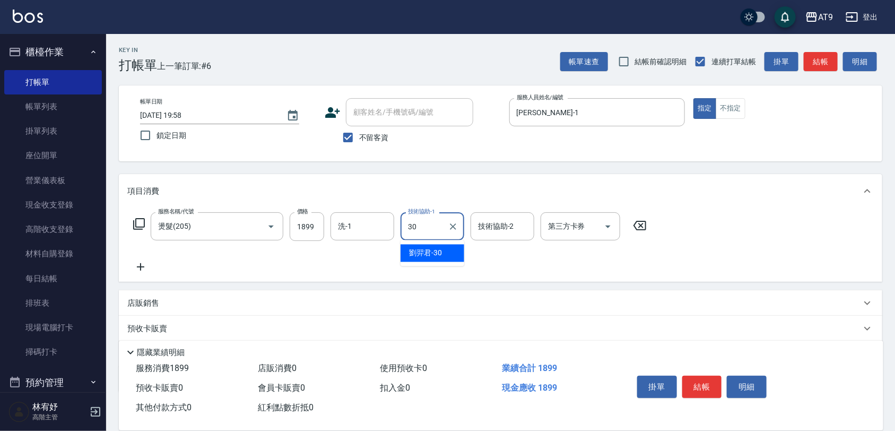
type input "[PERSON_NAME]-30"
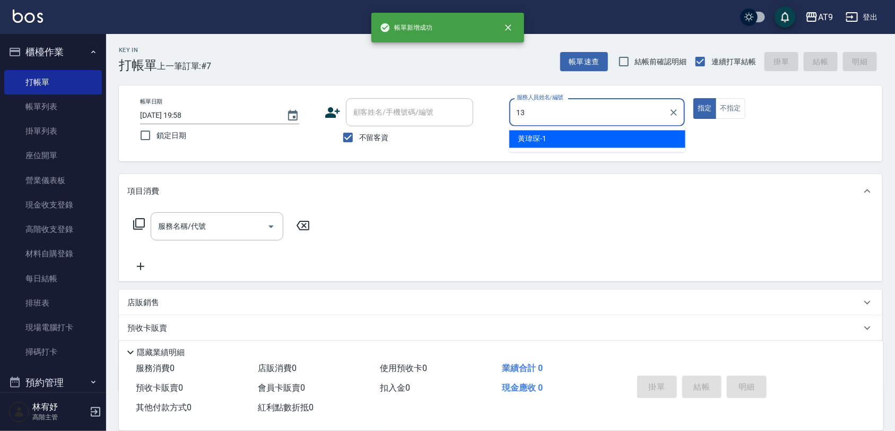
type input "[PERSON_NAME]-13"
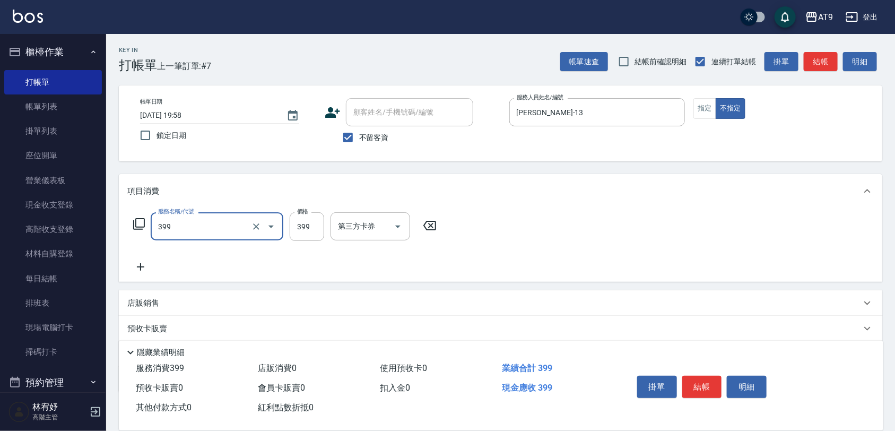
type input "海鹽SPA洗(399)"
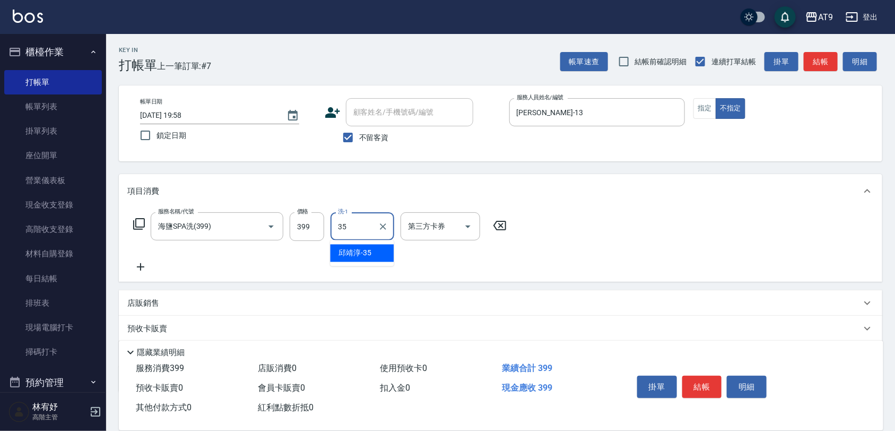
type input "[PERSON_NAME]-35"
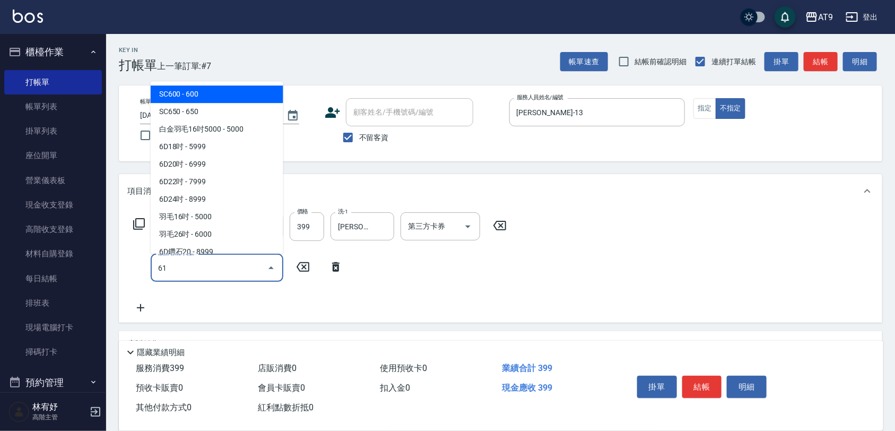
type input "612"
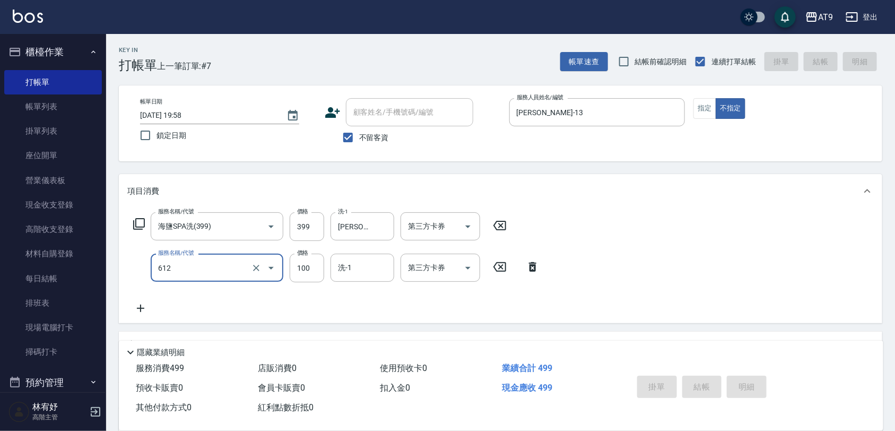
type input "[DATE] 19:59"
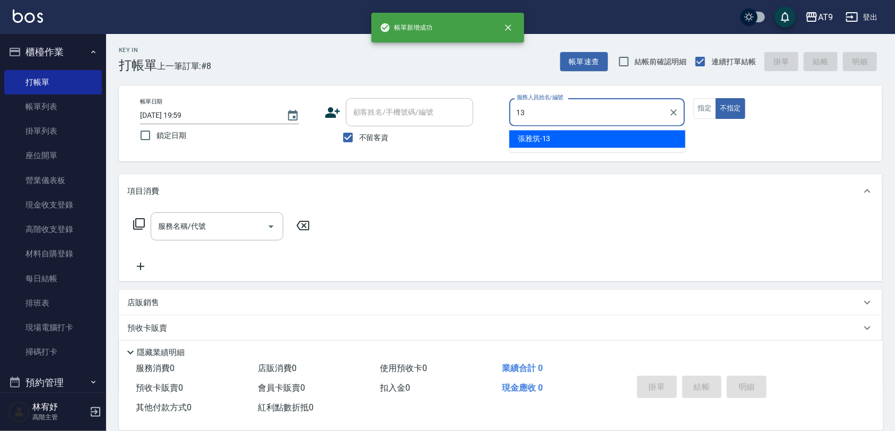
type input "13"
type button "false"
type input "[PERSON_NAME]-13"
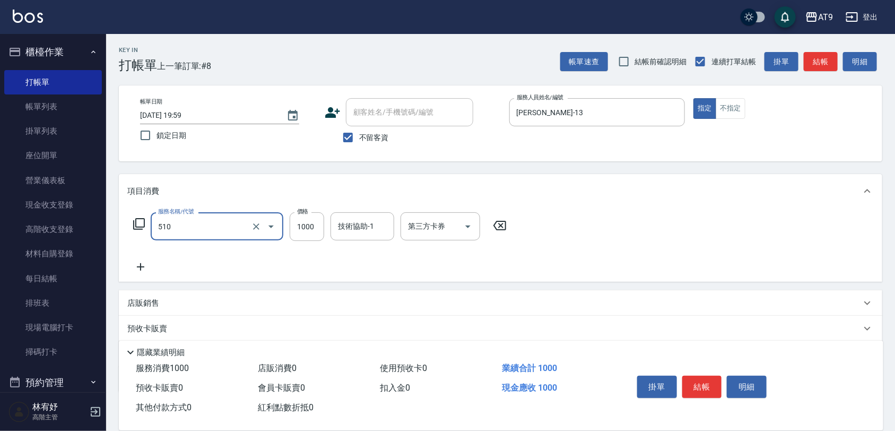
type input "染髮-2(510)"
type input "1399"
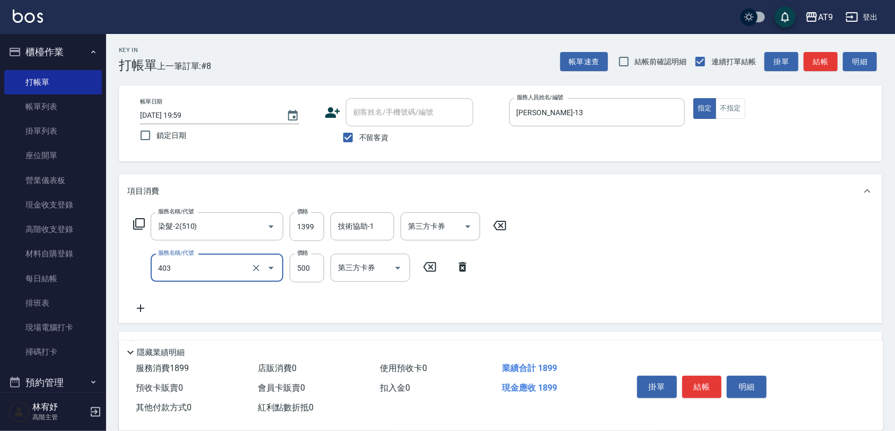
type input "天天護髮(403)"
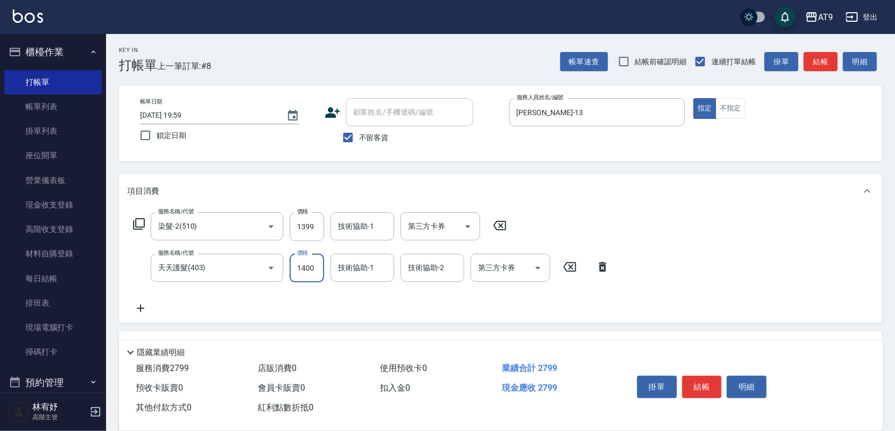
type input "1400"
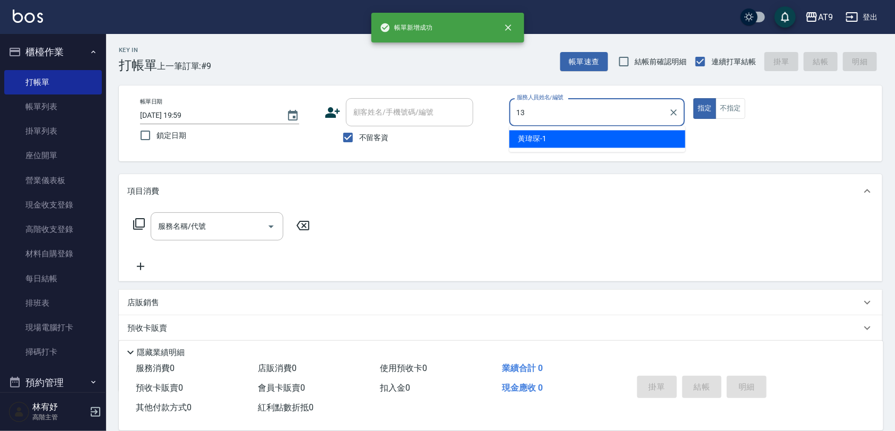
type input "[PERSON_NAME]-13"
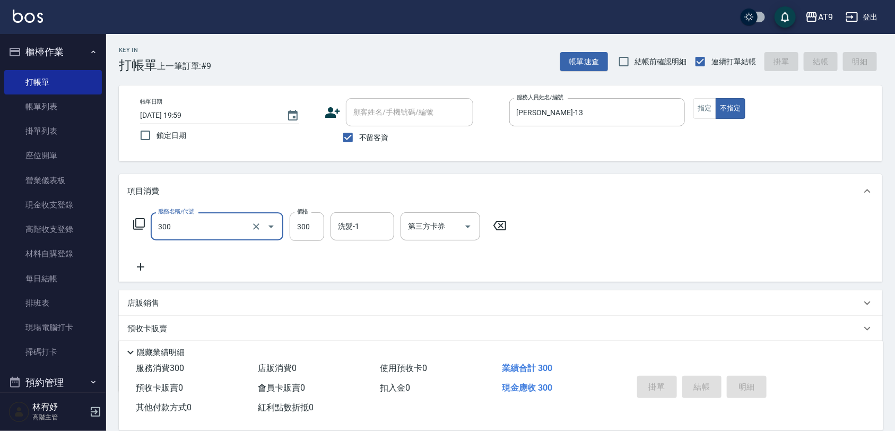
type input "300"
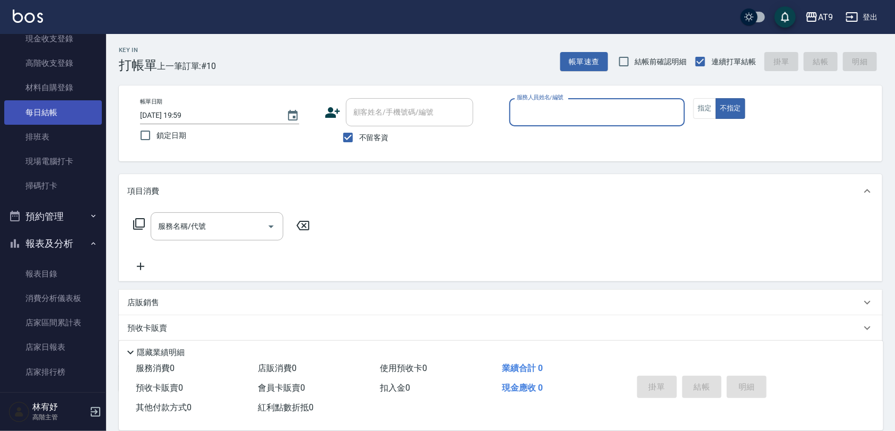
scroll to position [199, 0]
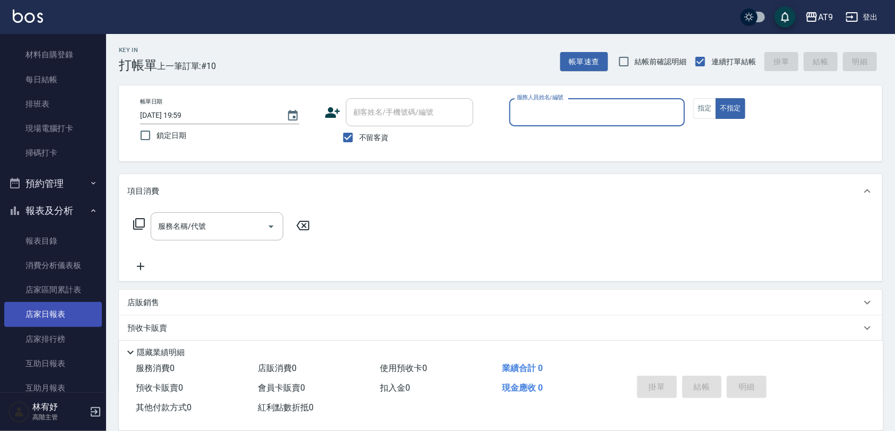
click at [72, 308] on link "店家日報表" at bounding box center [53, 314] width 98 height 24
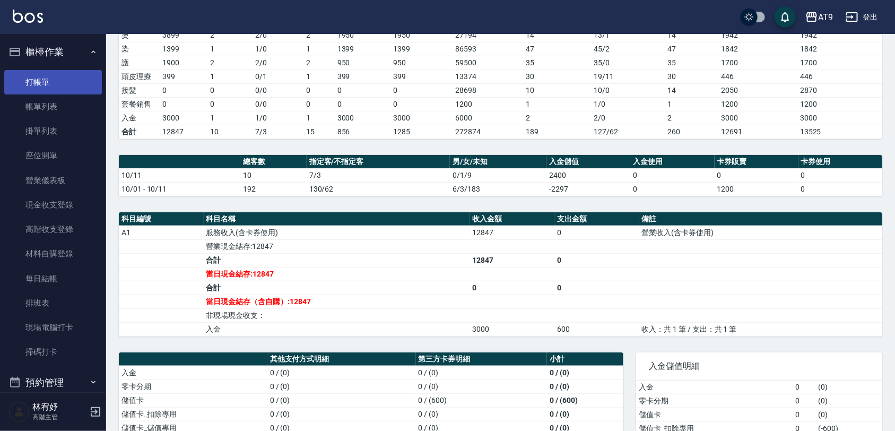
click at [51, 85] on link "打帳單" at bounding box center [53, 82] width 98 height 24
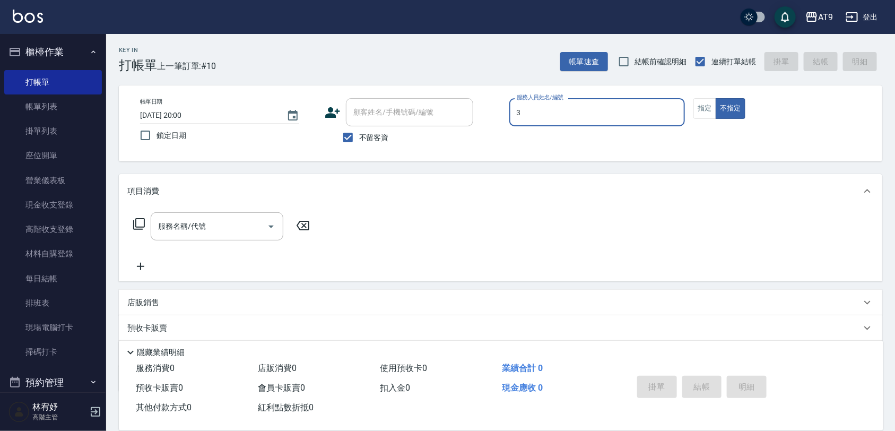
type input "FANNY-3"
type button "false"
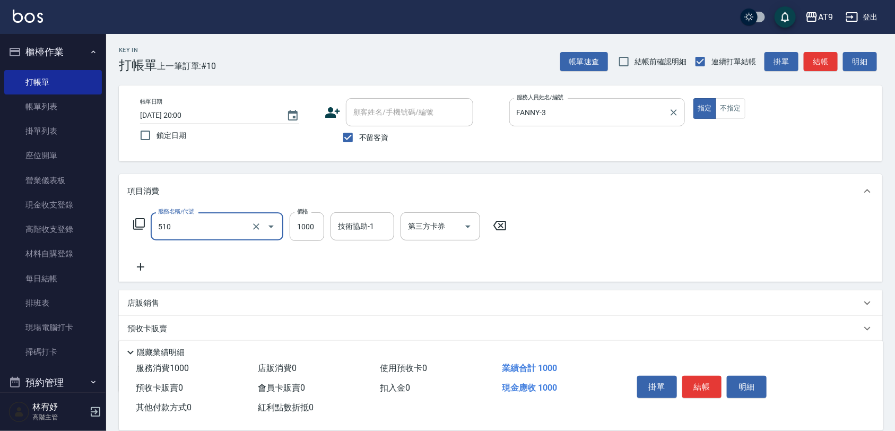
type input "染髮-2(510)"
type input "999"
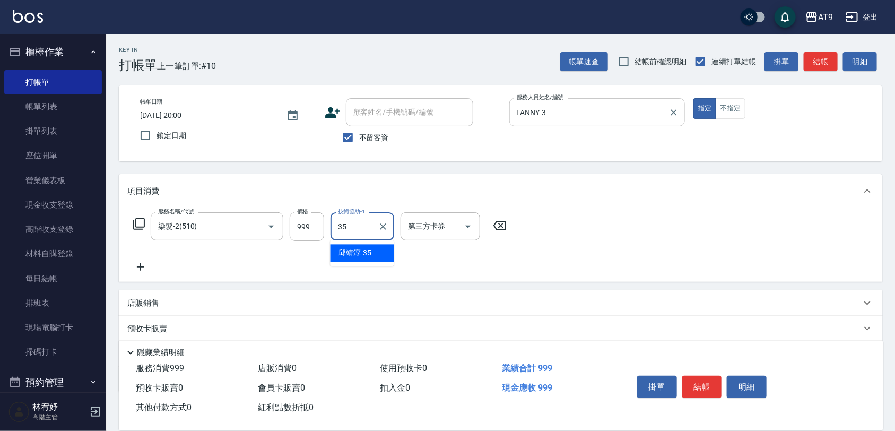
type input "[PERSON_NAME]-35"
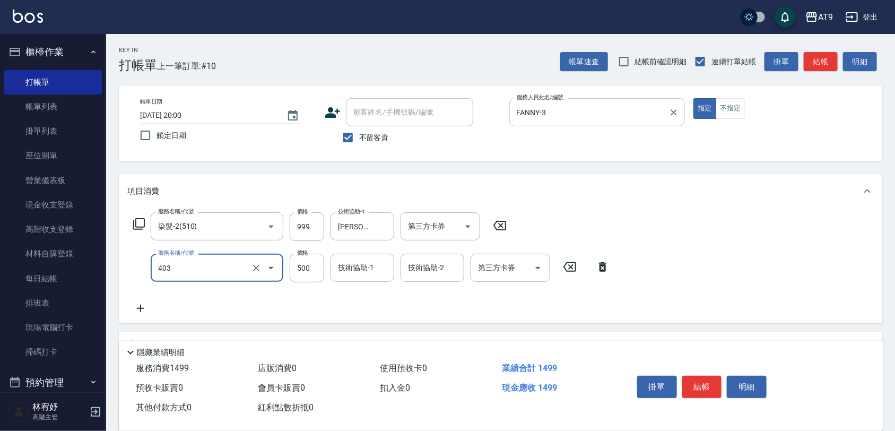
type input "天天護髮(403)"
type input "1500"
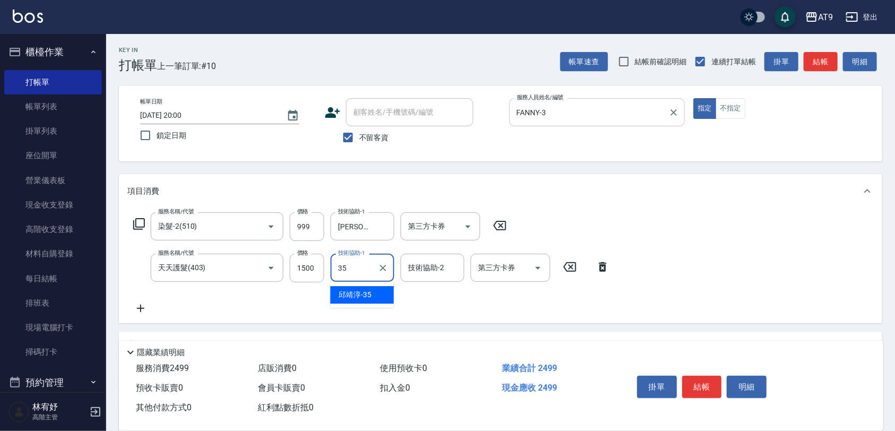
type input "[PERSON_NAME]-35"
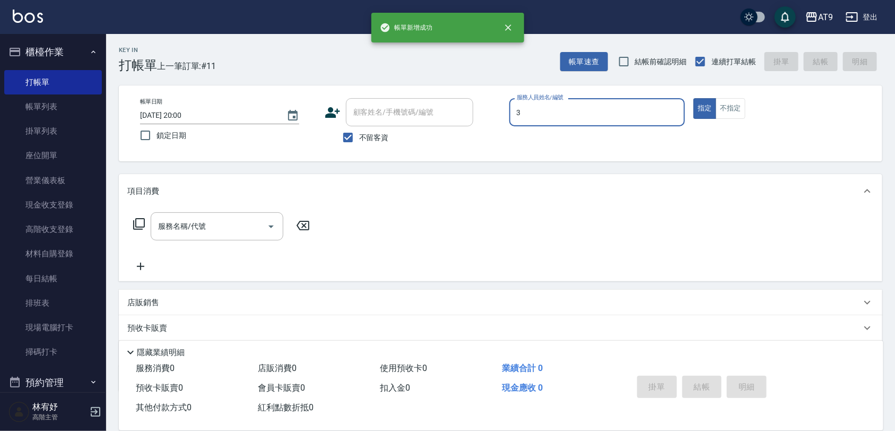
type input "FANNY-3"
type button "true"
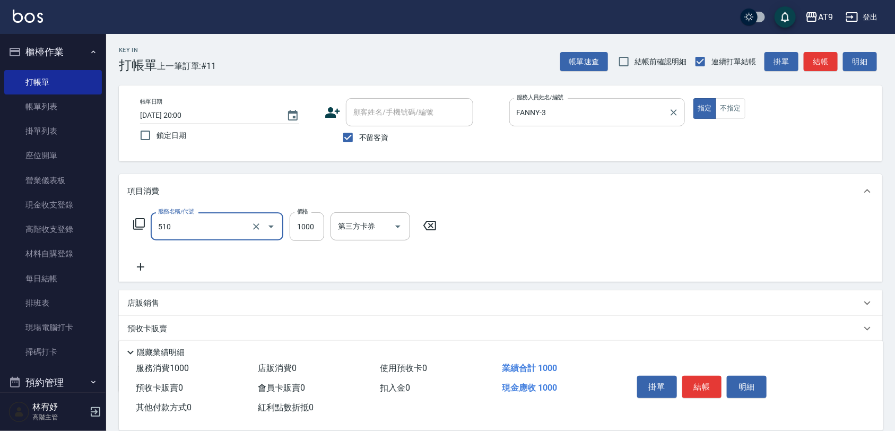
type input "染髮-2(510)"
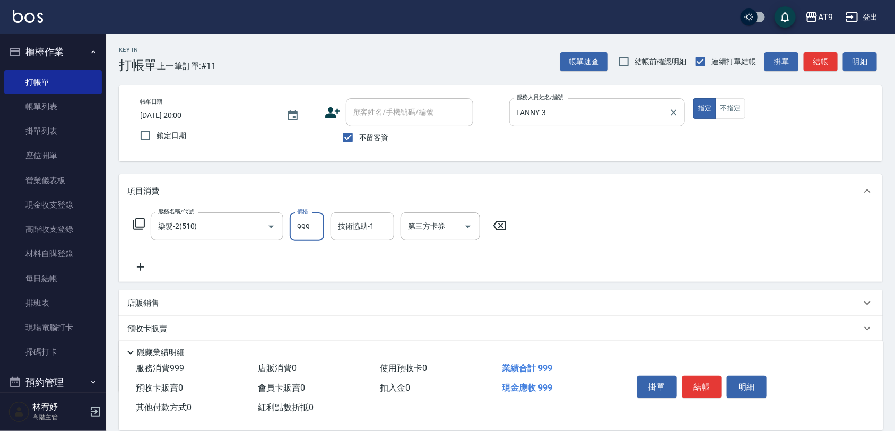
type input "999"
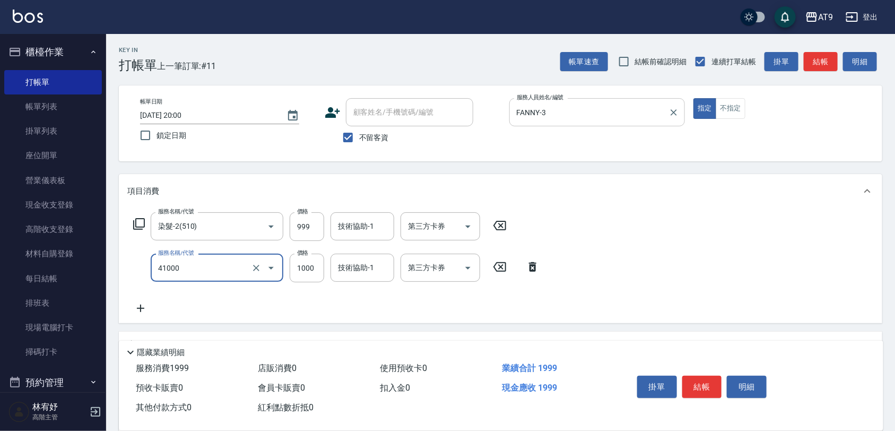
type input "鏡面+1000(41000)"
type input "2500"
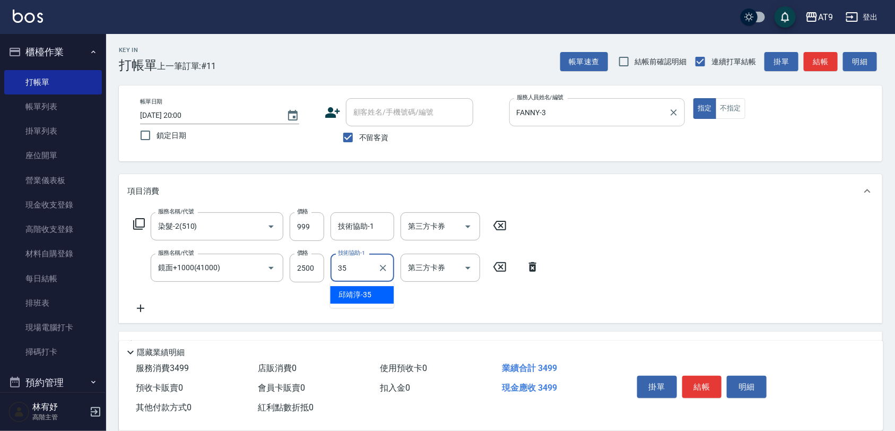
type input "[PERSON_NAME]-35"
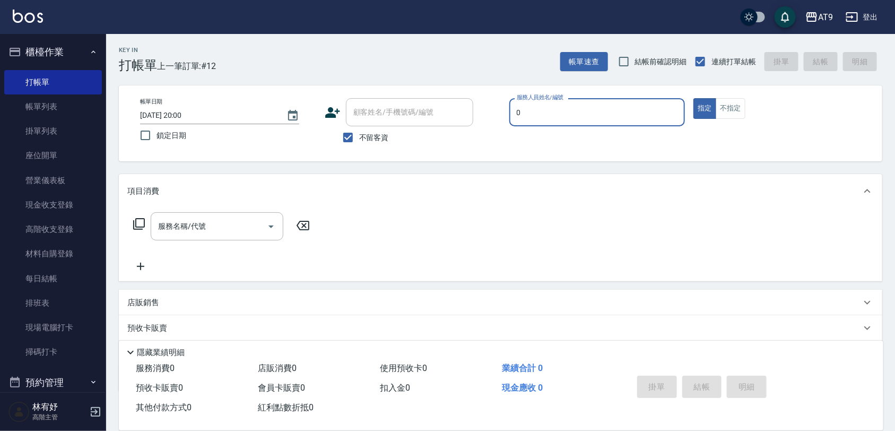
type input "[PERSON_NAME]-0"
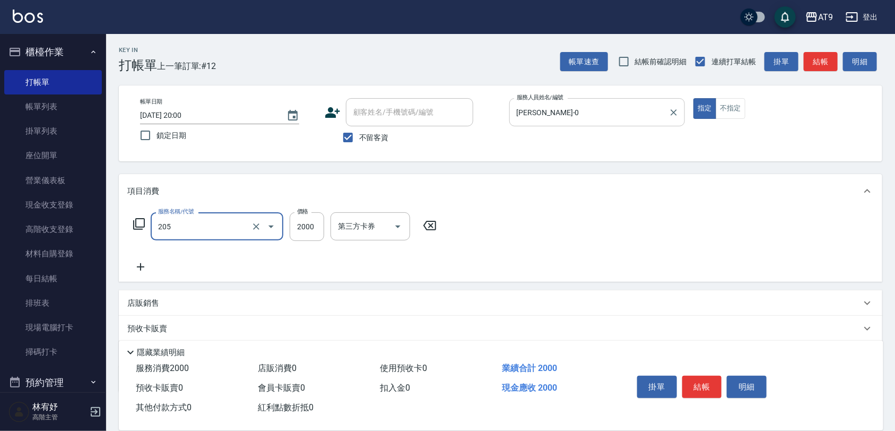
type input "燙髮(205)"
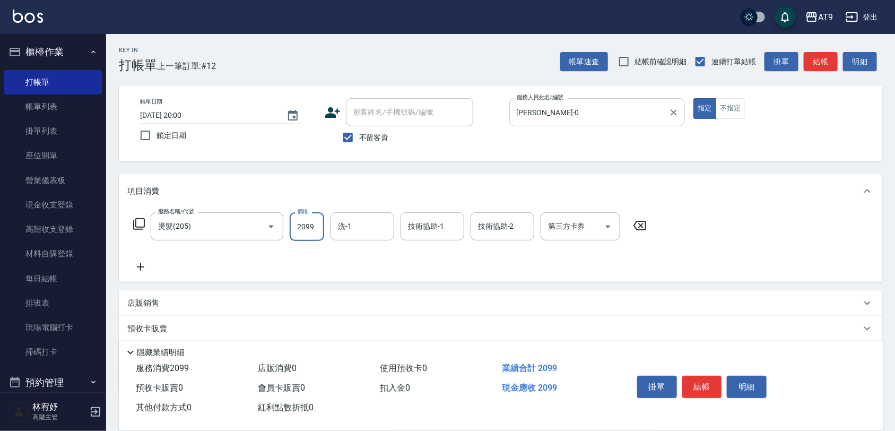
type input "2099"
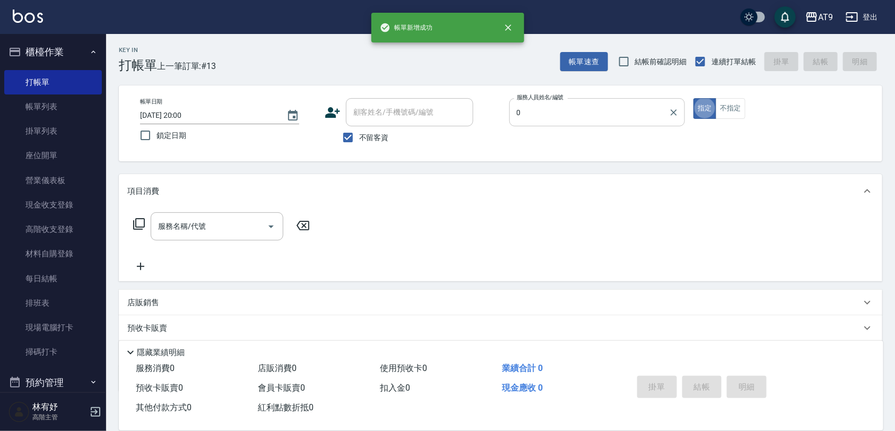
type input "[PERSON_NAME]-0"
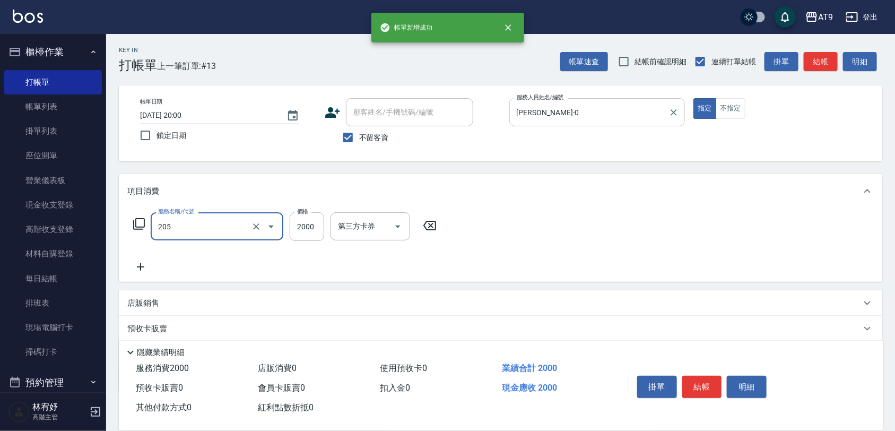
type input "燙髮(205)"
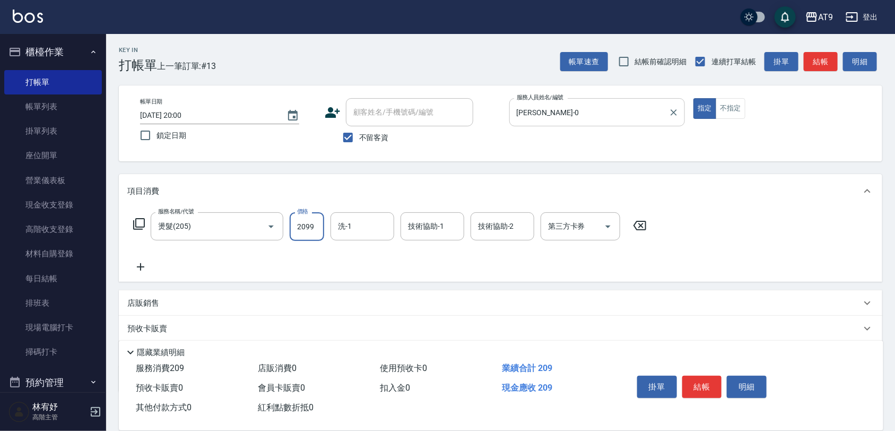
type input "2099"
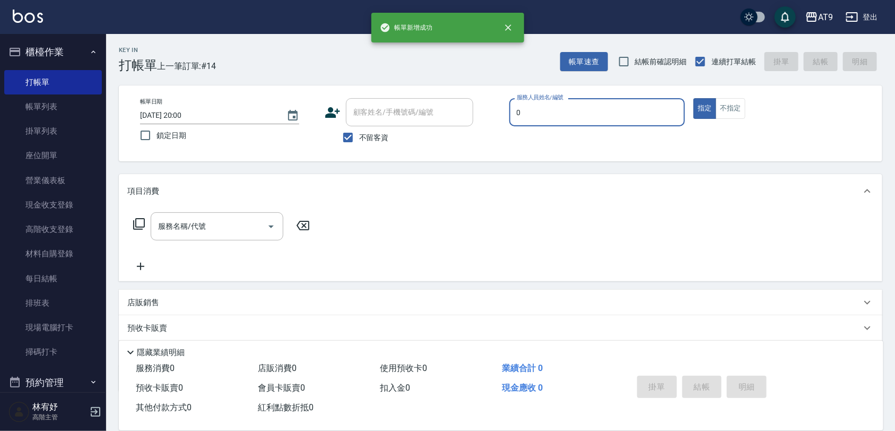
type input "[PERSON_NAME]-0"
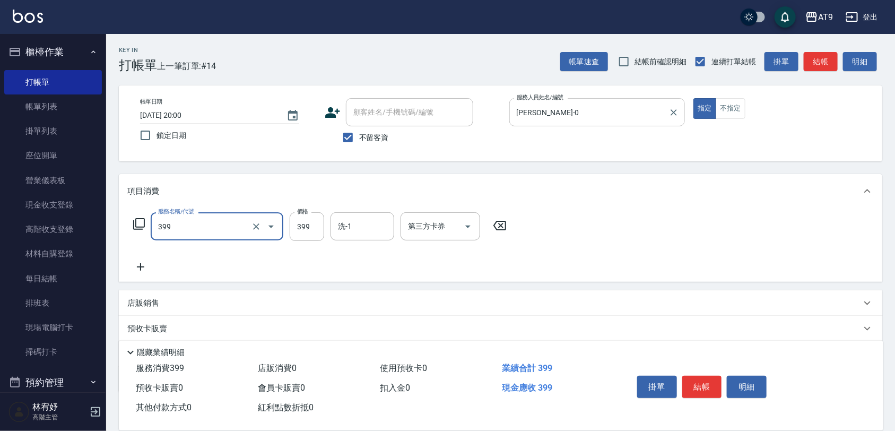
type input "海鹽SPA洗(399)"
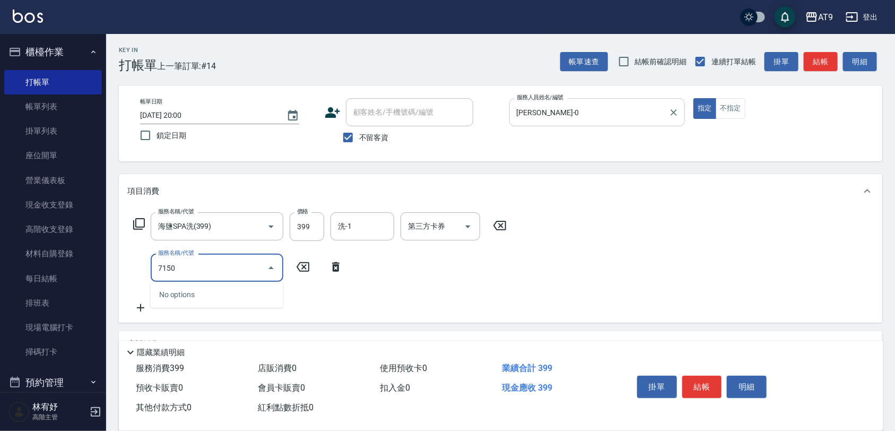
type input "71500"
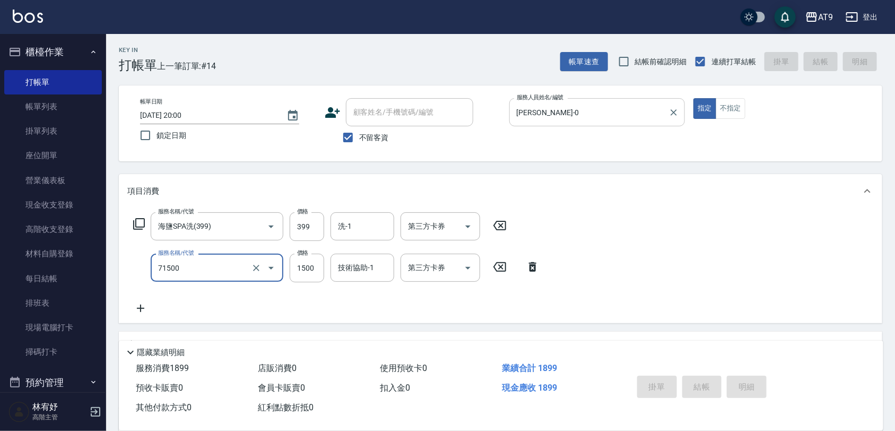
type input "[DATE] 20:01"
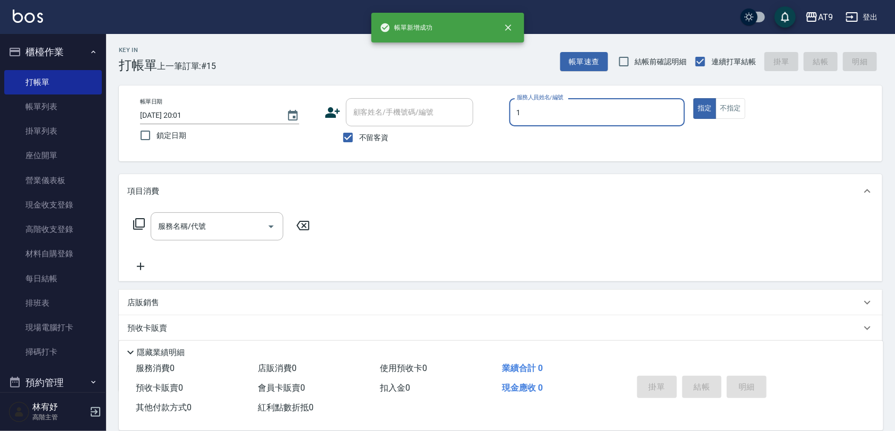
type input "[PERSON_NAME]-1"
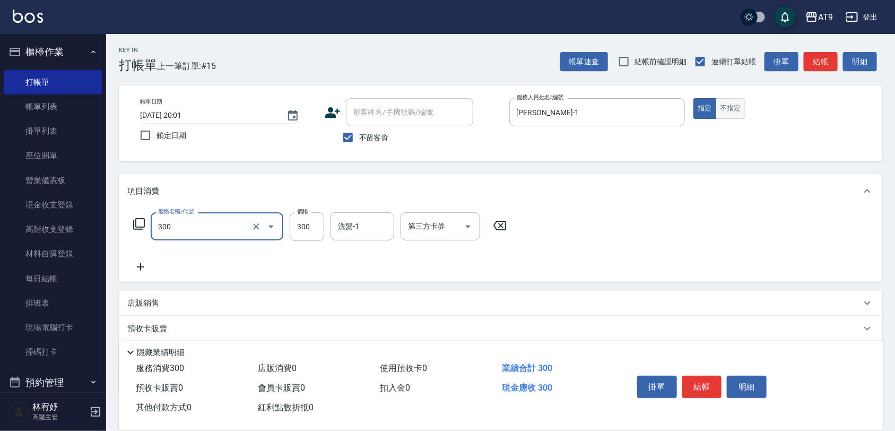
type input "SC300(300)"
click at [738, 104] on button "不指定" at bounding box center [730, 108] width 30 height 21
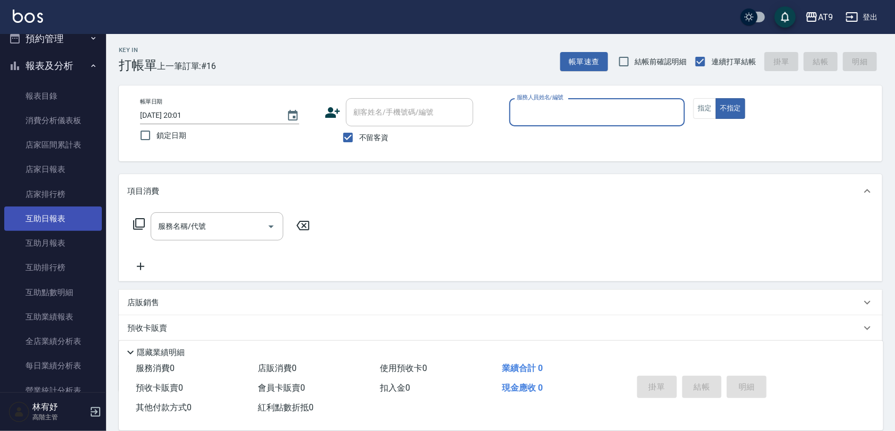
scroll to position [331, 0]
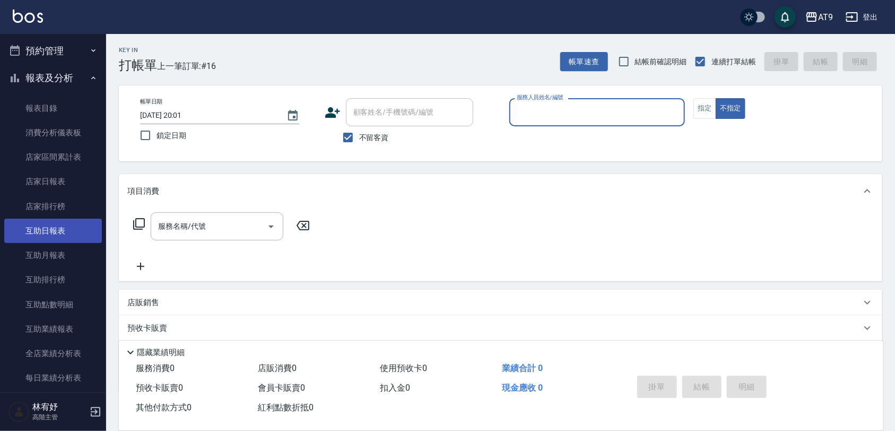
click at [61, 223] on link "互助日報表" at bounding box center [53, 230] width 98 height 24
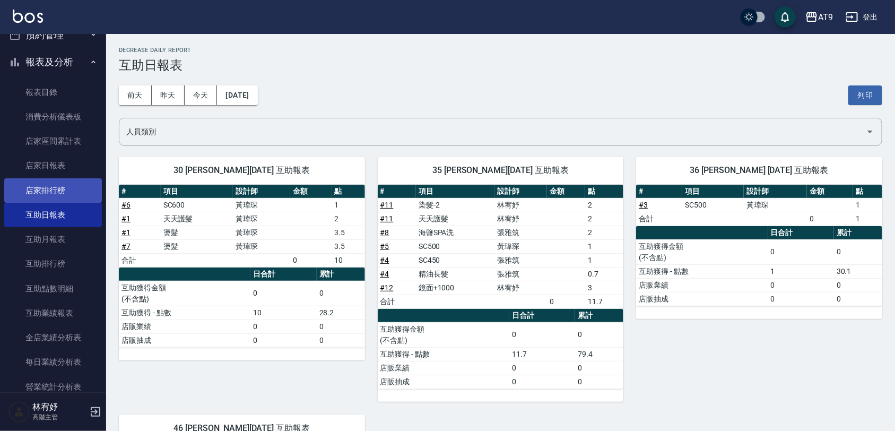
scroll to position [464, 0]
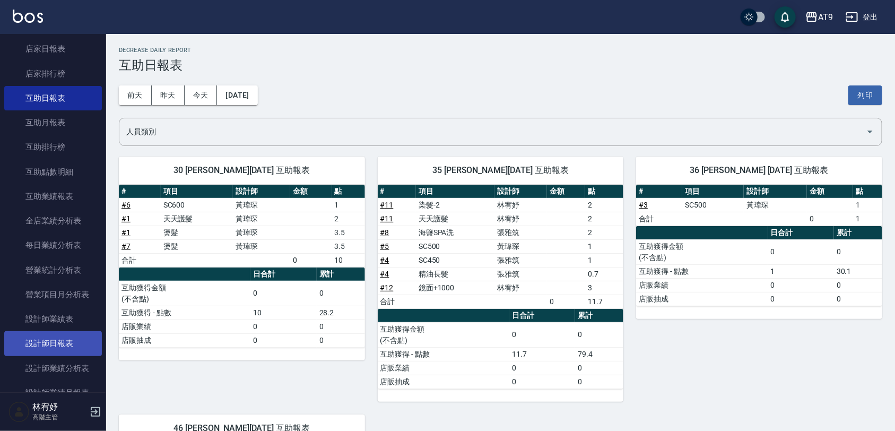
click at [80, 340] on link "設計師日報表" at bounding box center [53, 343] width 98 height 24
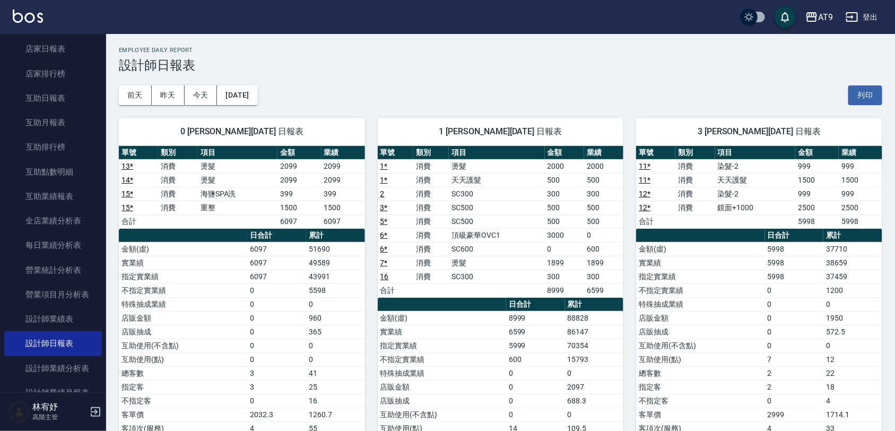
click at [653, 259] on td "實業績" at bounding box center [700, 263] width 128 height 14
click at [172, 98] on button "昨天" at bounding box center [168, 95] width 33 height 20
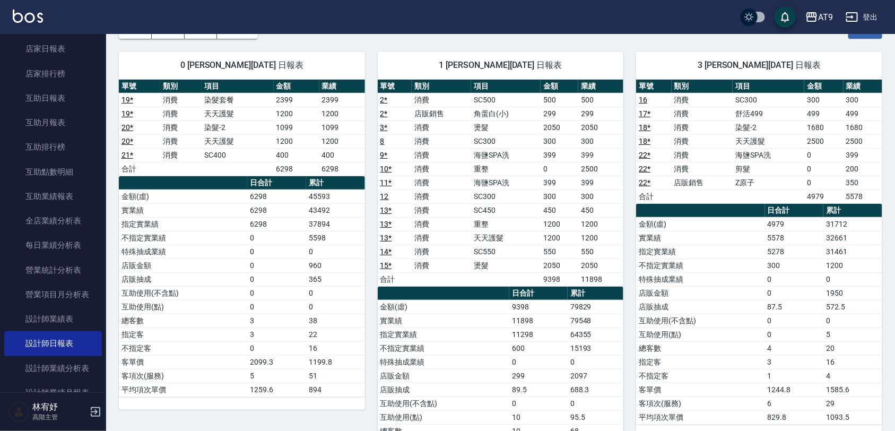
scroll to position [331, 0]
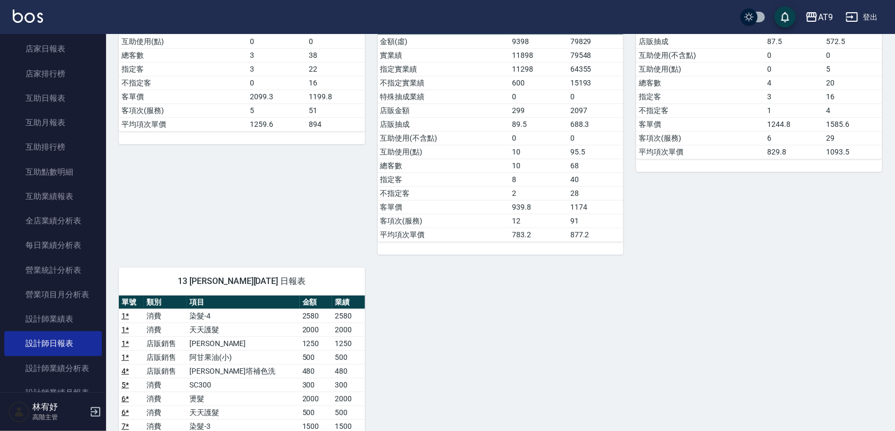
click at [328, 191] on div "0 [PERSON_NAME][DATE] 日報表 單號 類別 項目 金額 業績 19 * 消費 染髮套餐 2399 2399 19 * 消費 天天護髮 12…" at bounding box center [235, 14] width 259 height 481
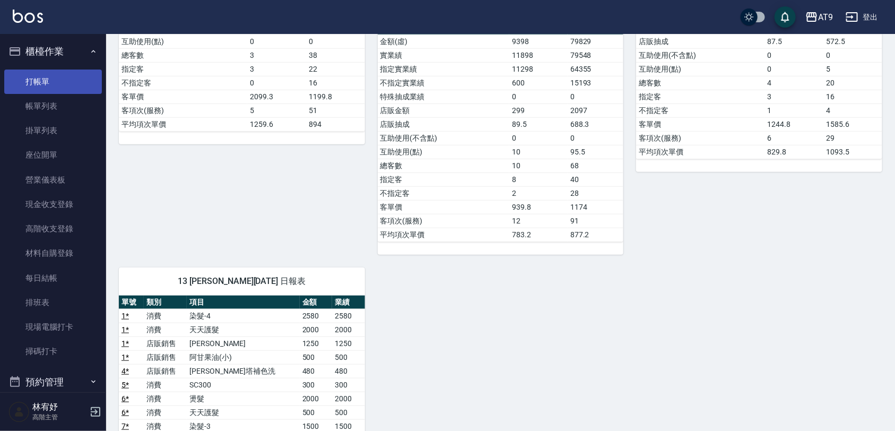
scroll to position [0, 0]
click at [64, 82] on link "打帳單" at bounding box center [53, 82] width 98 height 24
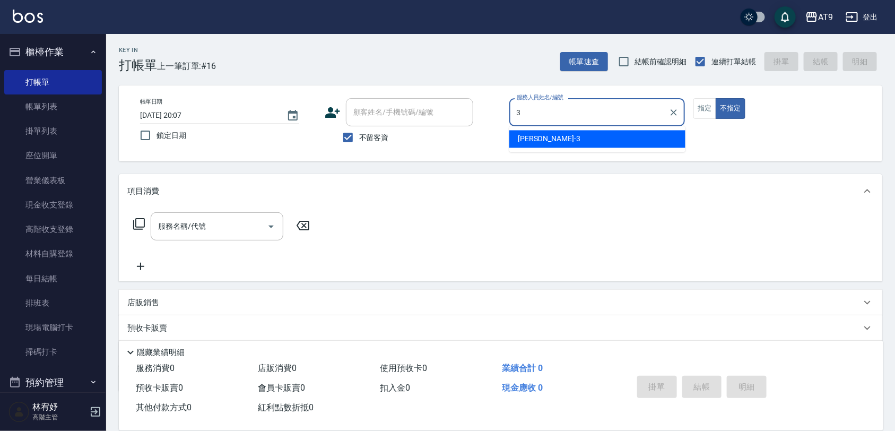
type input "FANNY-3"
type button "false"
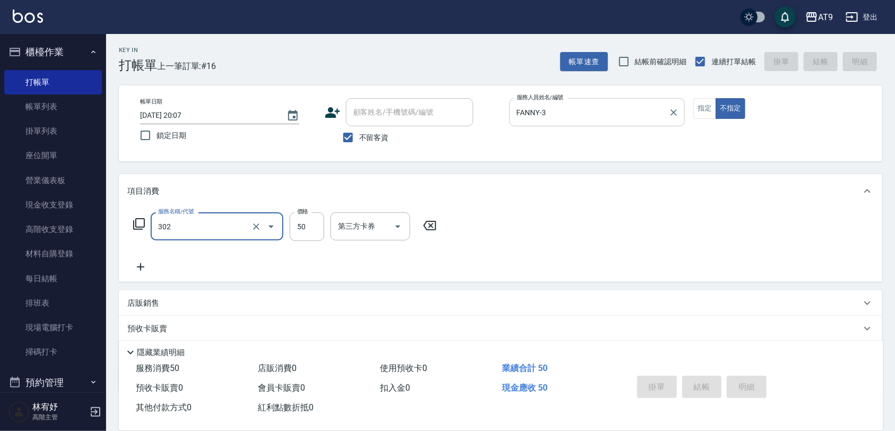
type input "302"
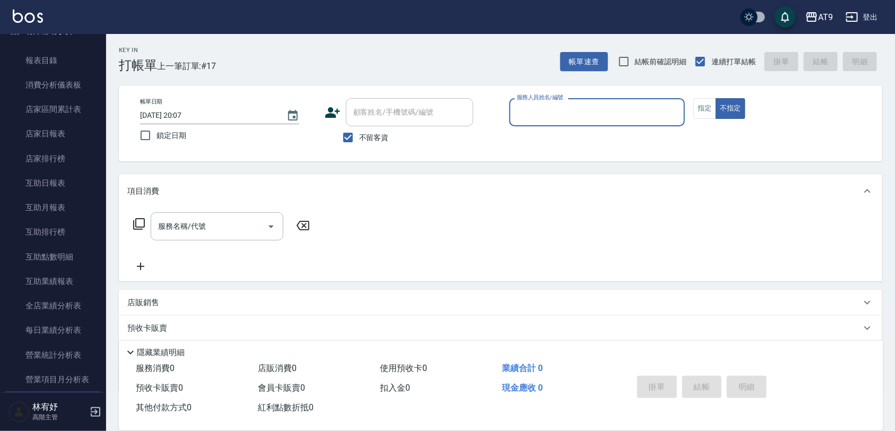
scroll to position [464, 0]
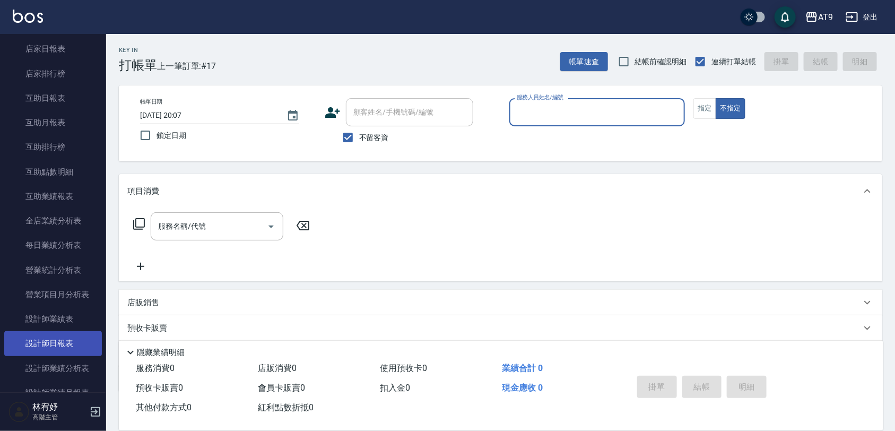
click at [62, 348] on link "設計師日報表" at bounding box center [53, 343] width 98 height 24
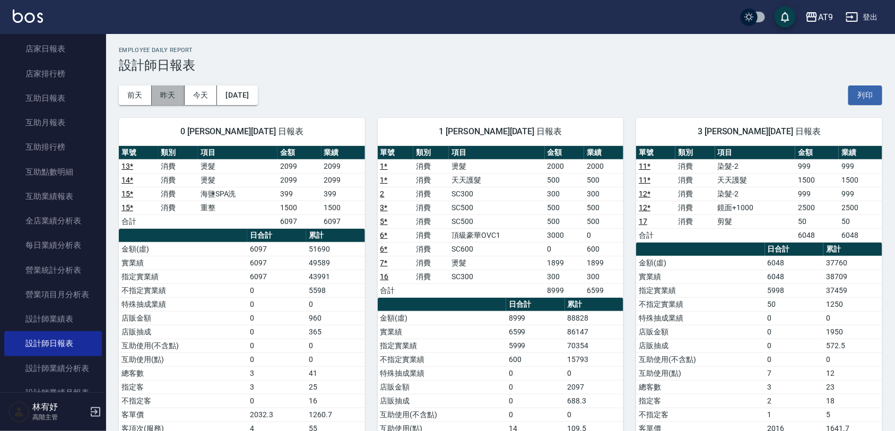
click at [160, 93] on button "昨天" at bounding box center [168, 95] width 33 height 20
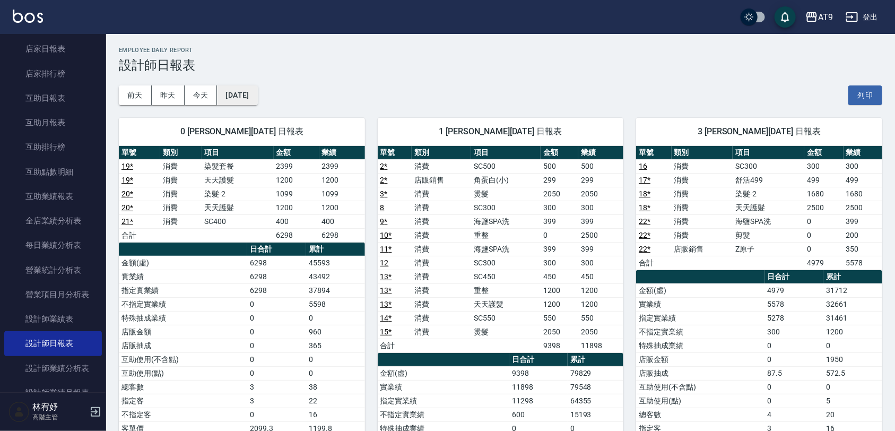
click at [244, 91] on button "[DATE]" at bounding box center [237, 95] width 40 height 20
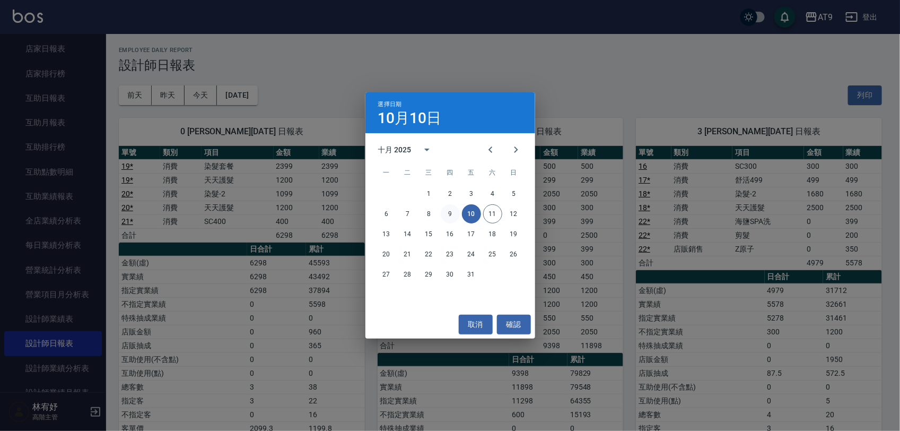
click at [448, 208] on button "9" at bounding box center [450, 213] width 19 height 19
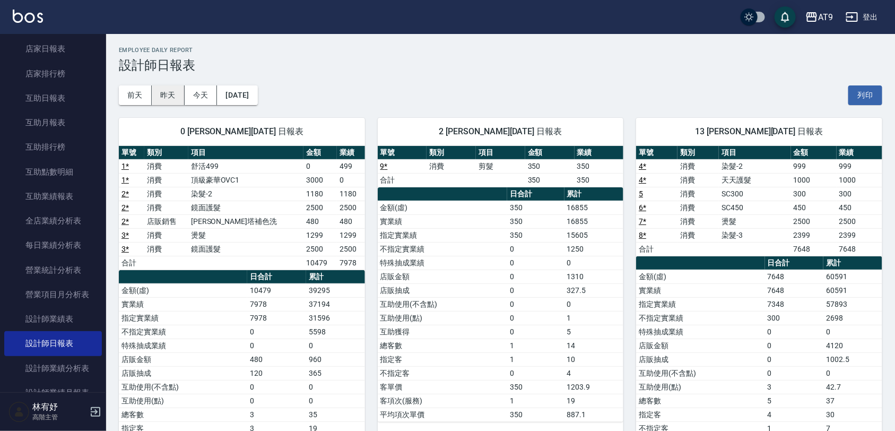
click at [156, 98] on button "昨天" at bounding box center [168, 95] width 33 height 20
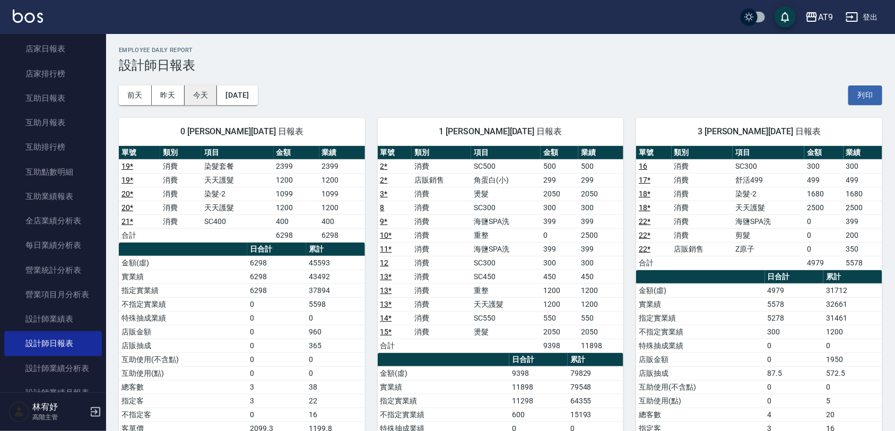
click at [204, 96] on button "今天" at bounding box center [201, 95] width 33 height 20
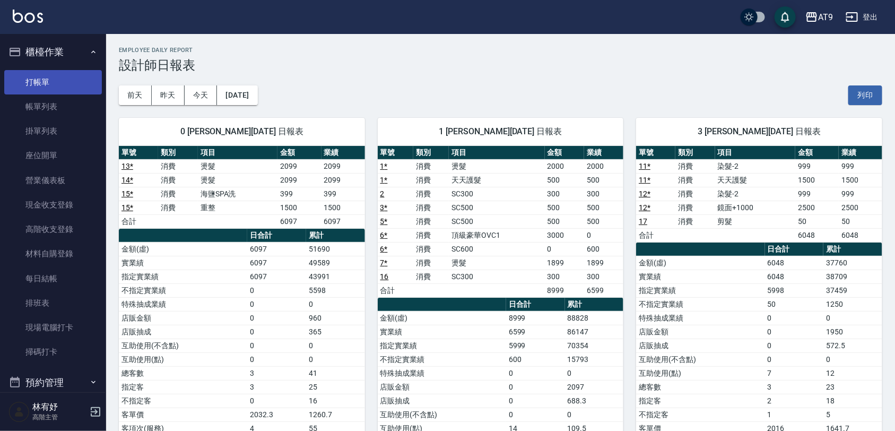
click at [60, 81] on link "打帳單" at bounding box center [53, 82] width 98 height 24
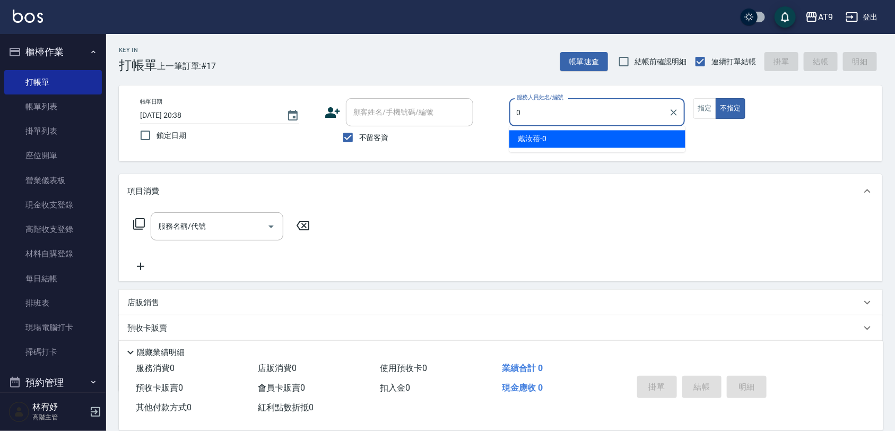
type input "[PERSON_NAME]-0"
type button "false"
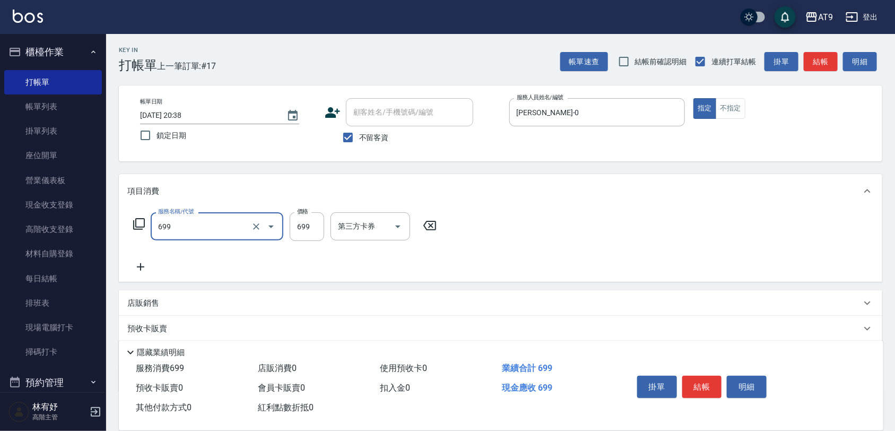
type input "精油SPA(699)"
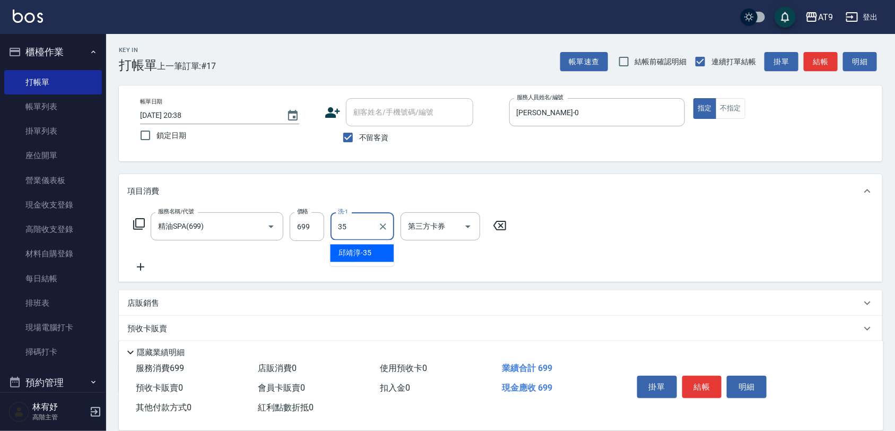
type input "[PERSON_NAME]-35"
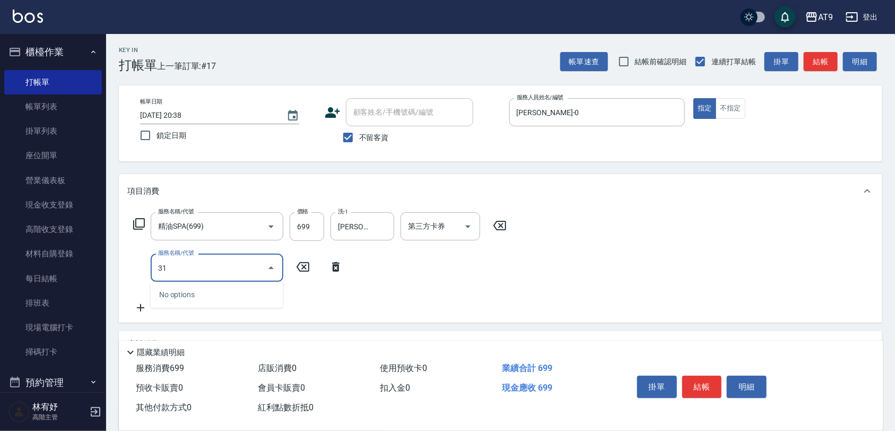
type input "310"
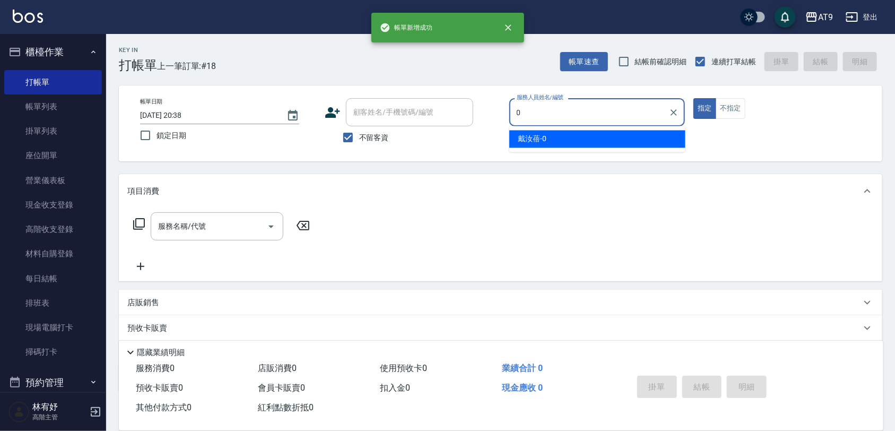
type input "[PERSON_NAME]-0"
type button "true"
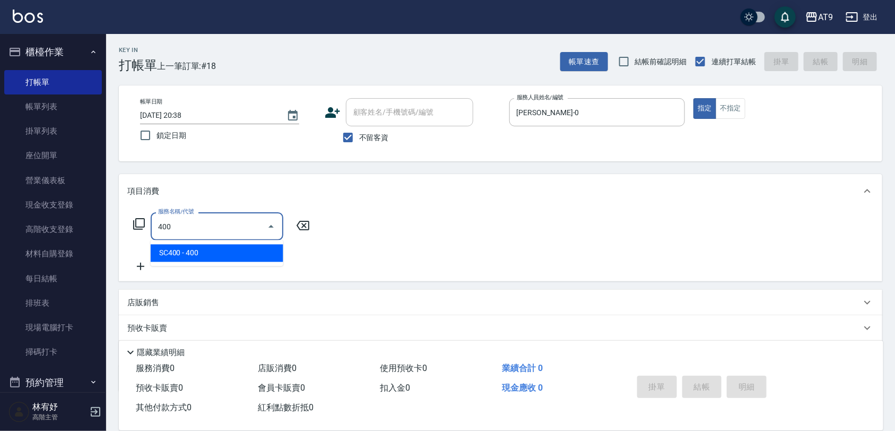
type input "SC400(400)"
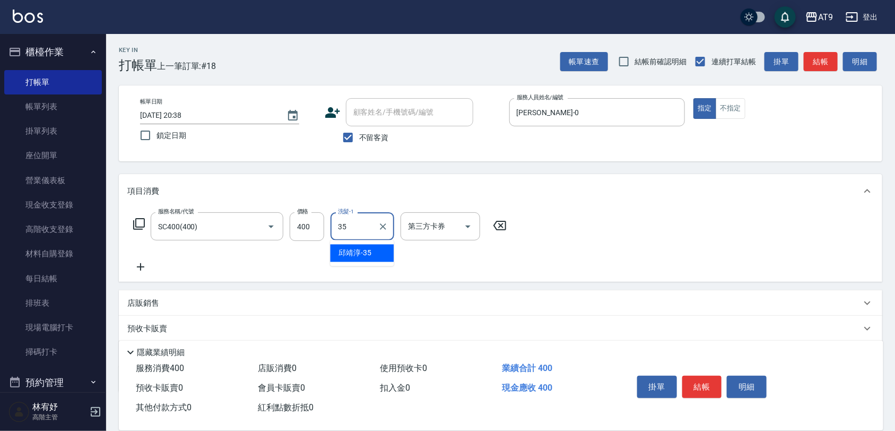
type input "[PERSON_NAME]-35"
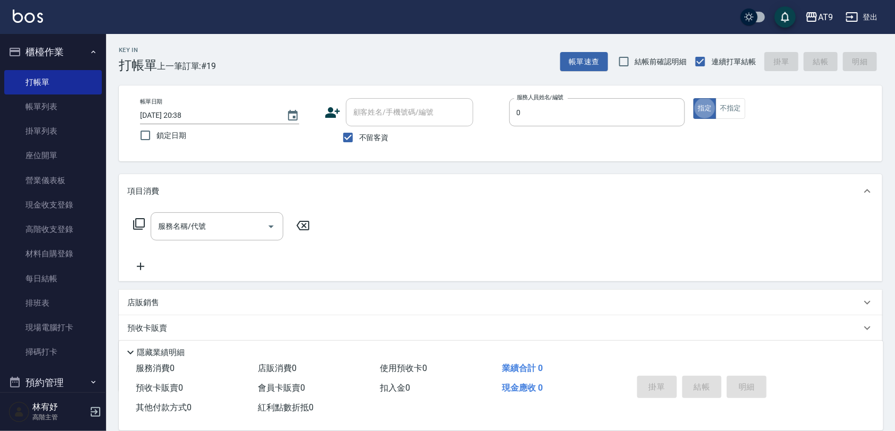
type input "[PERSON_NAME]-0"
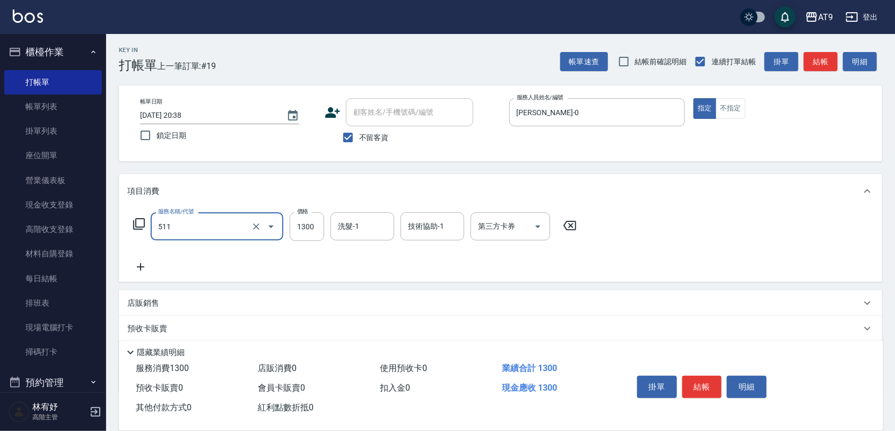
type input "染髮-4(511)"
type input "1180"
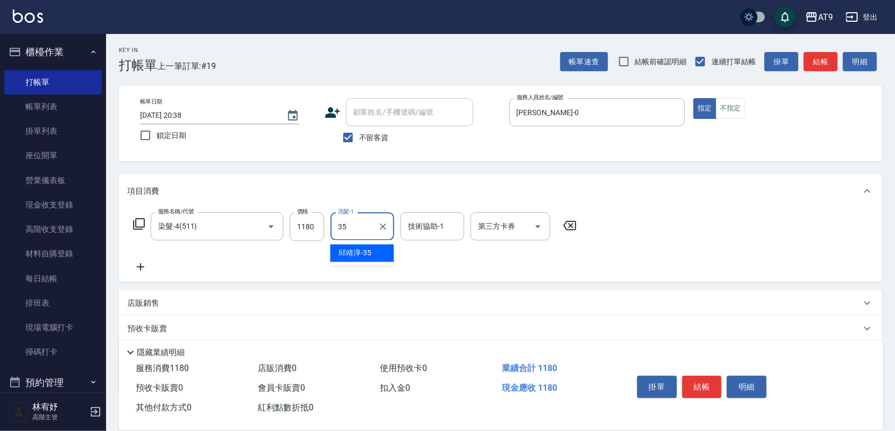
type input "[PERSON_NAME]-35"
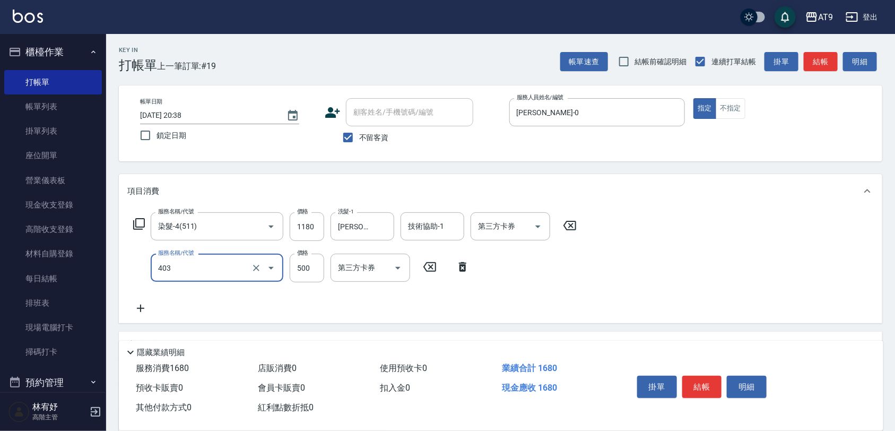
type input "天天護髮(403)"
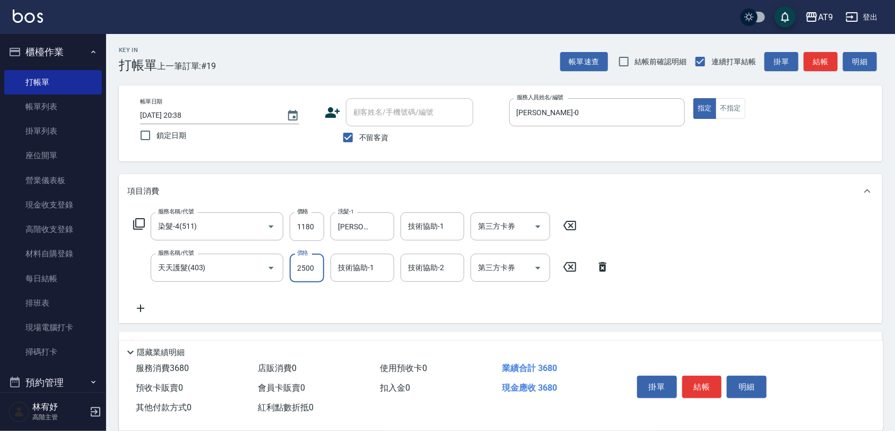
type input "2500"
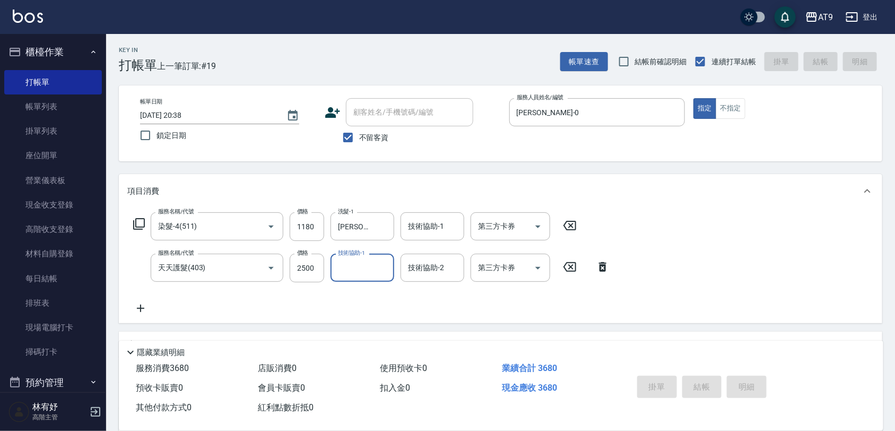
type input "[DATE] 20:39"
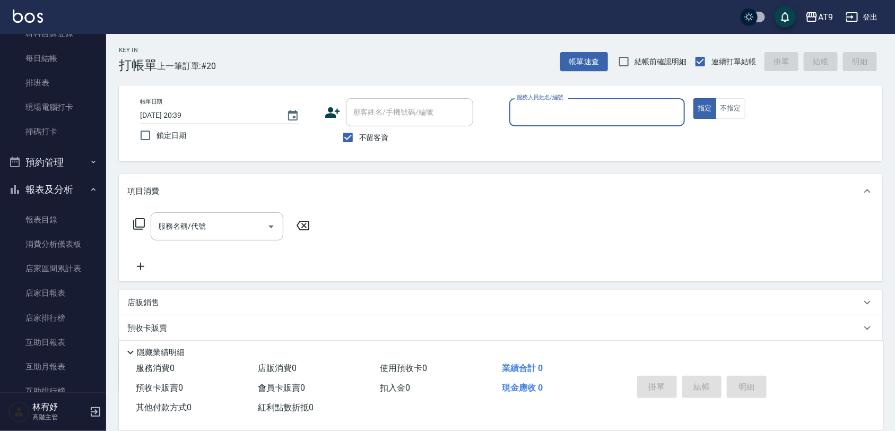
scroll to position [265, 0]
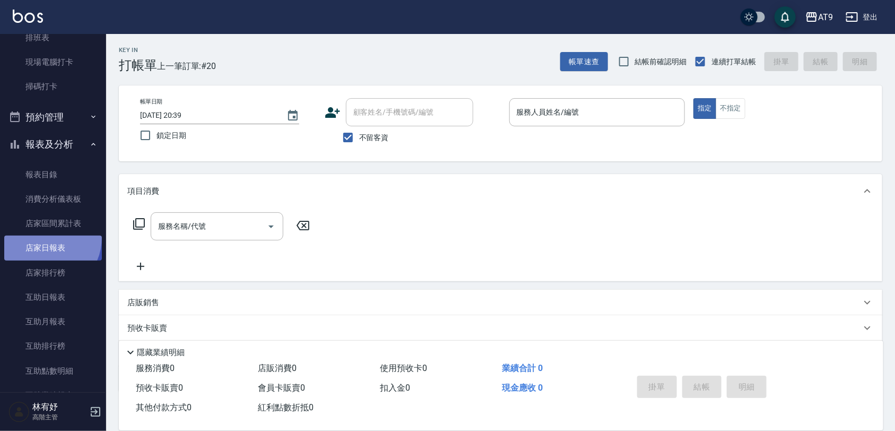
click at [44, 237] on link "店家日報表" at bounding box center [53, 247] width 98 height 24
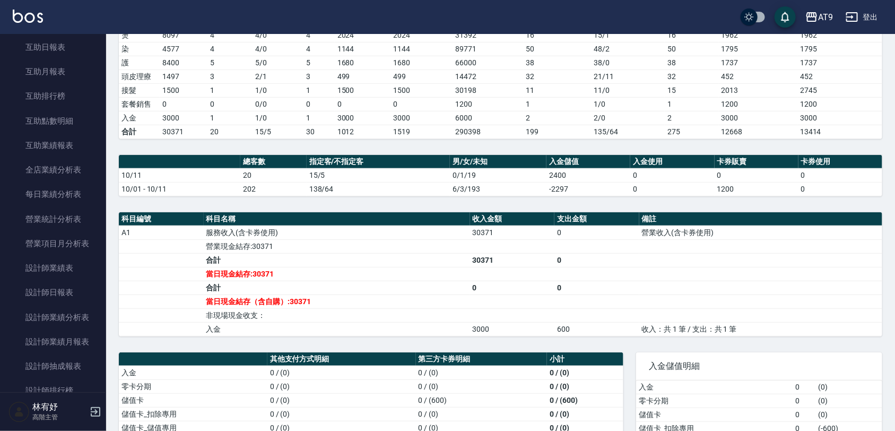
scroll to position [530, 0]
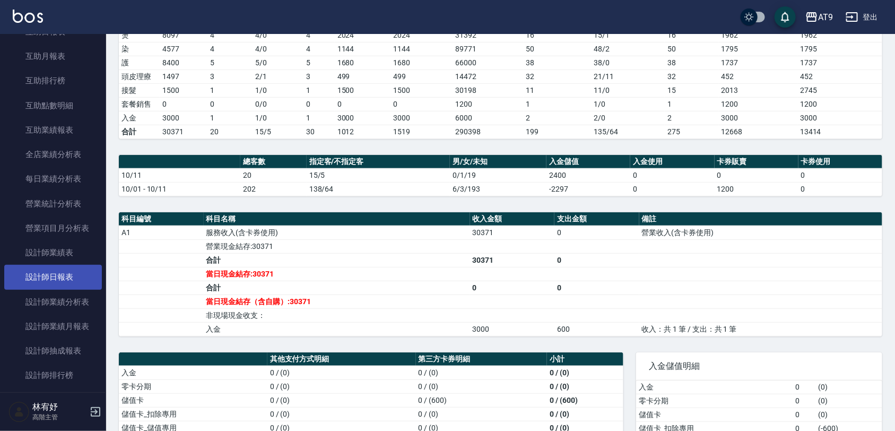
click at [71, 273] on link "設計師日報表" at bounding box center [53, 277] width 98 height 24
